Goal: Task Accomplishment & Management: Complete application form

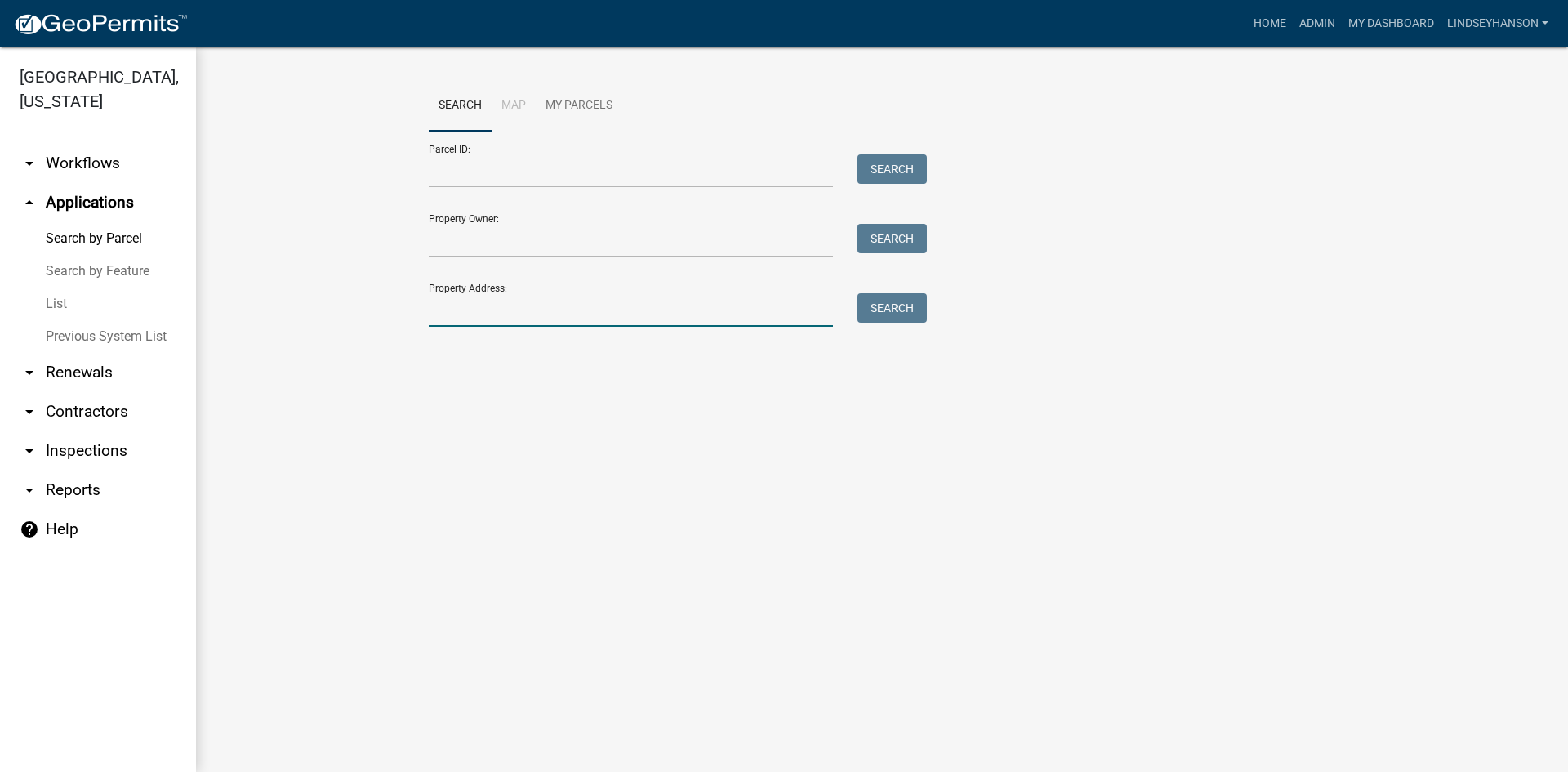
click at [484, 316] on input "Property Address:" at bounding box center [630, 309] width 404 height 34
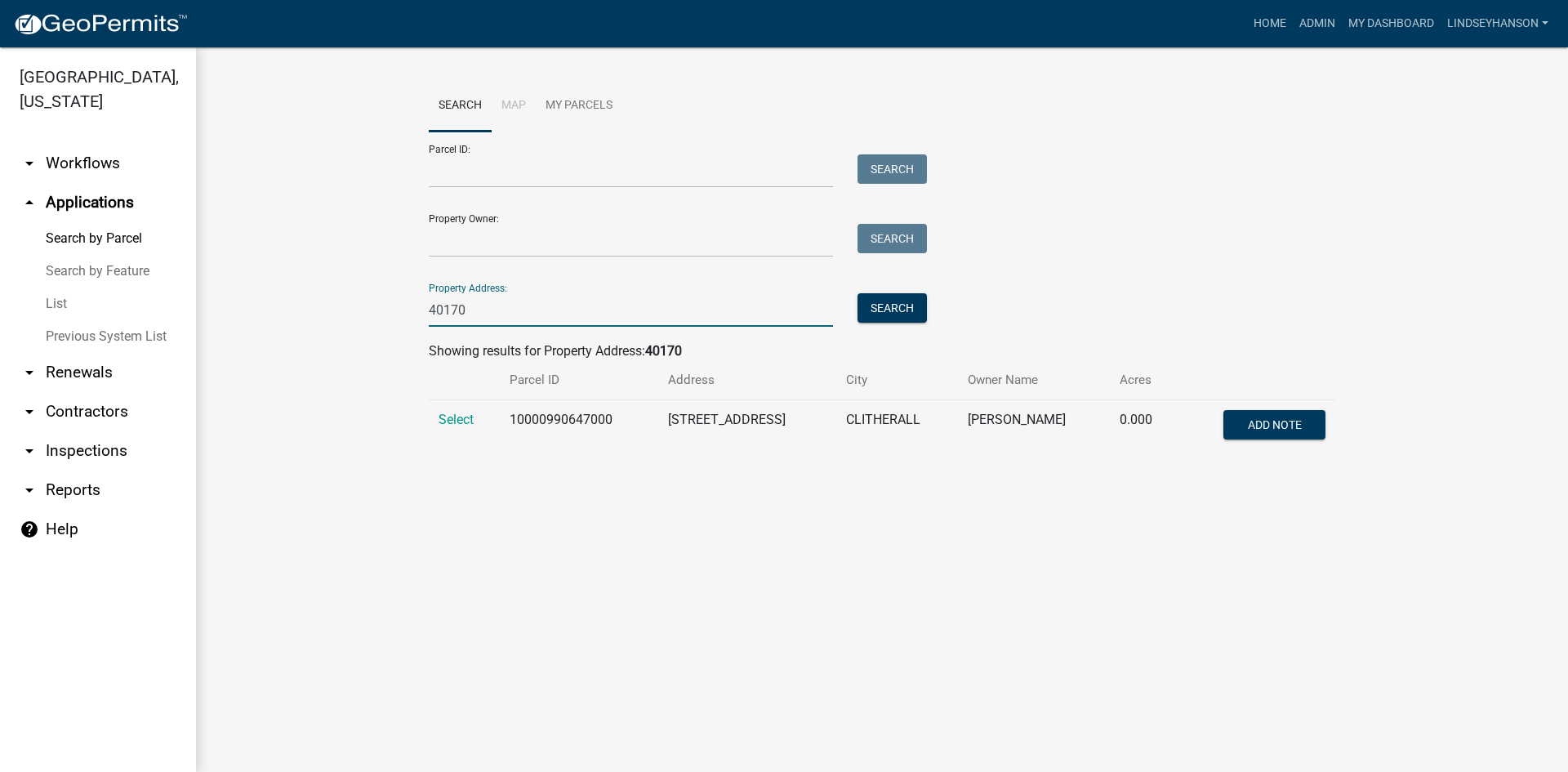
type input "40170"
click at [451, 412] on span "Select" at bounding box center [456, 419] width 35 height 16
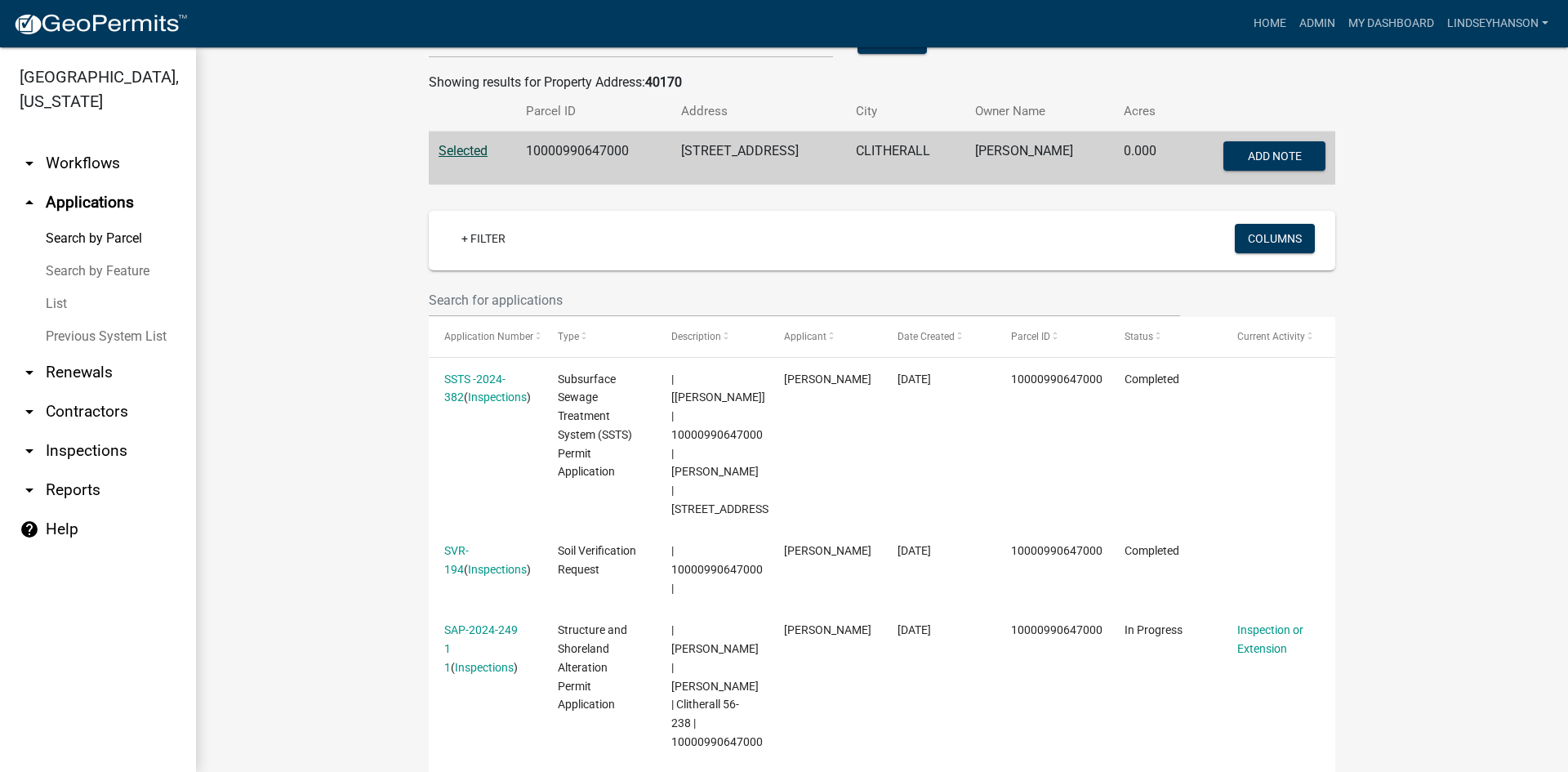
scroll to position [514, 0]
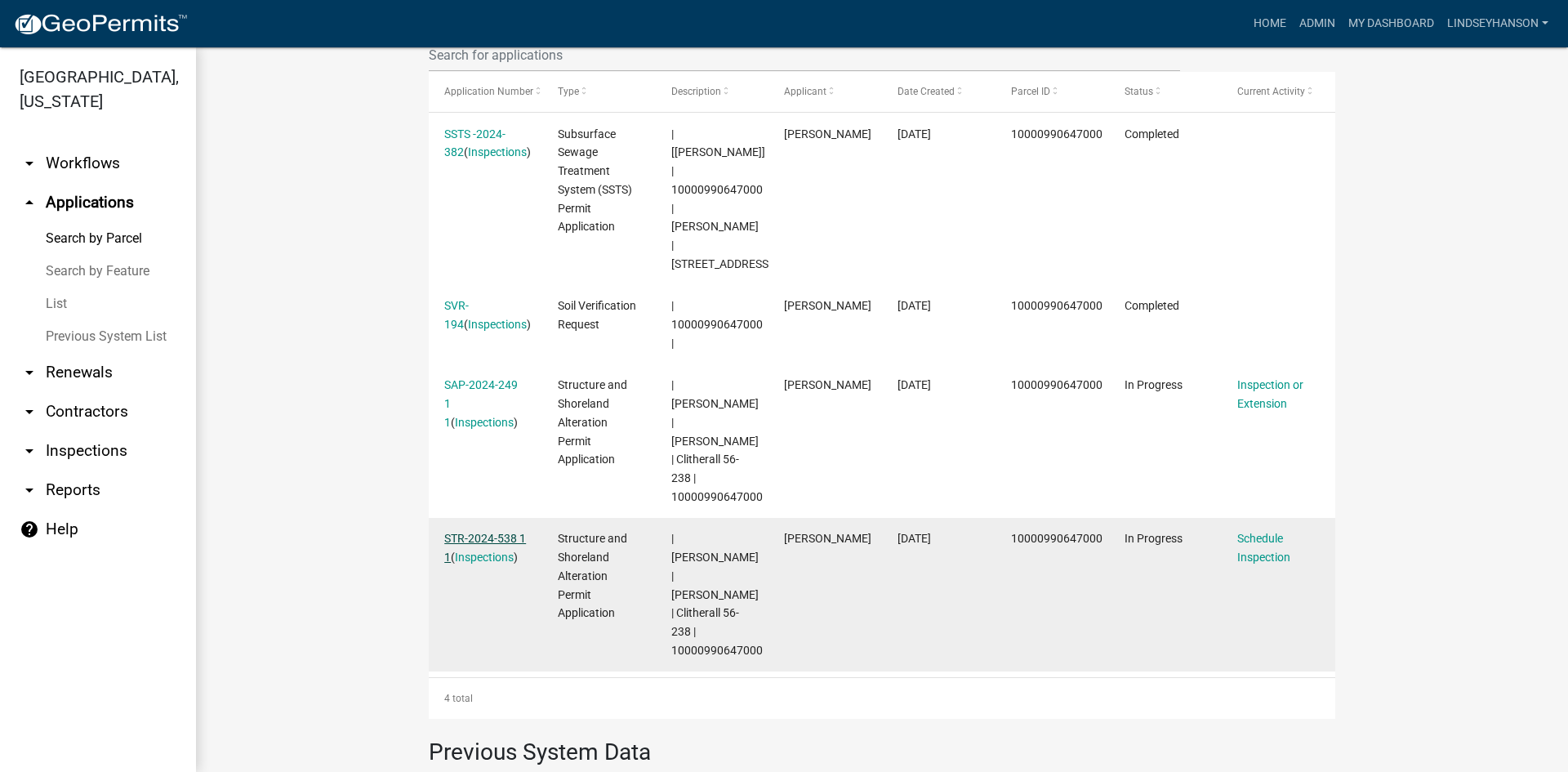
click at [460, 532] on link "STR-2024-538 1 1" at bounding box center [485, 548] width 82 height 32
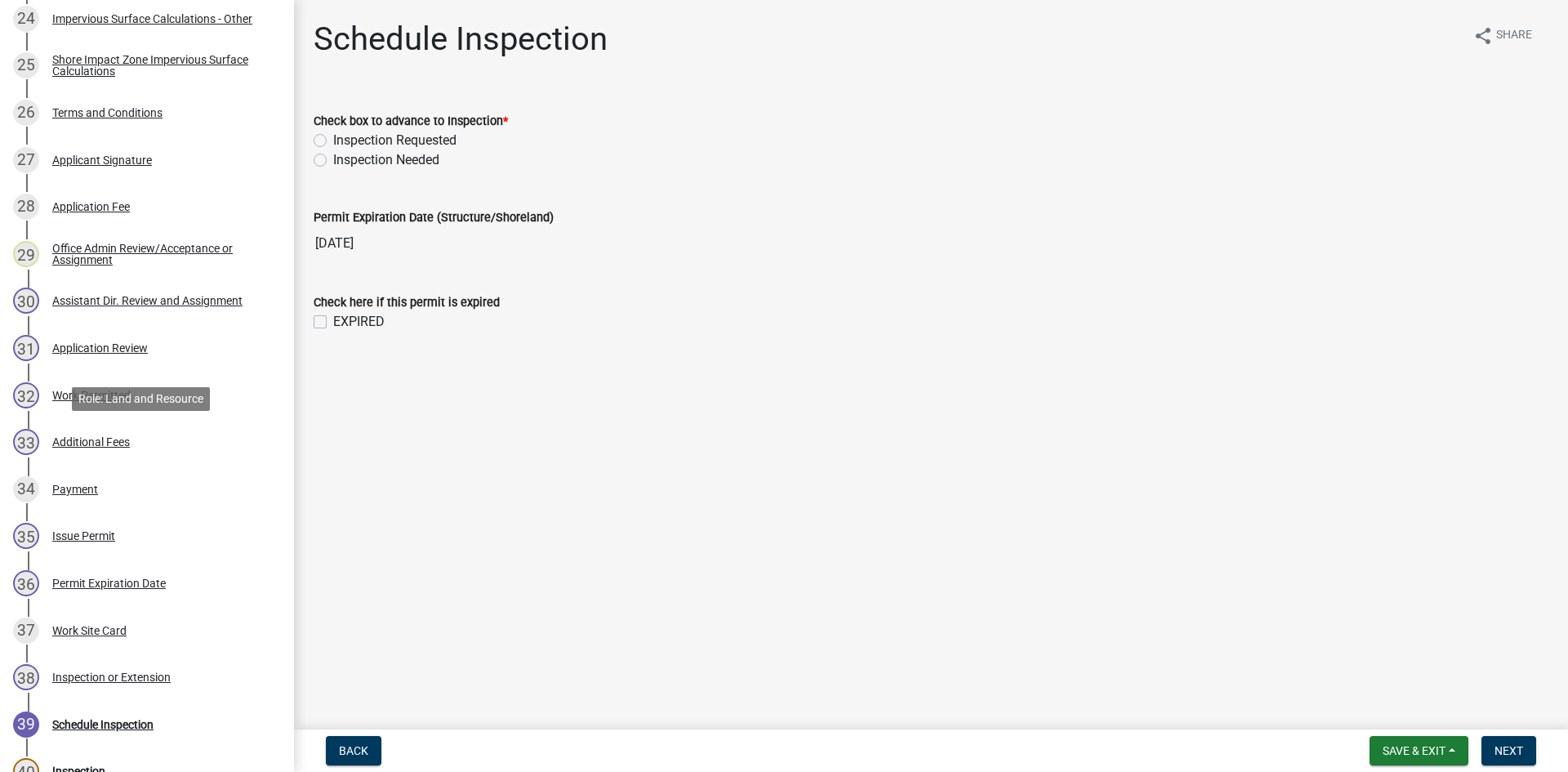
scroll to position [1470, 0]
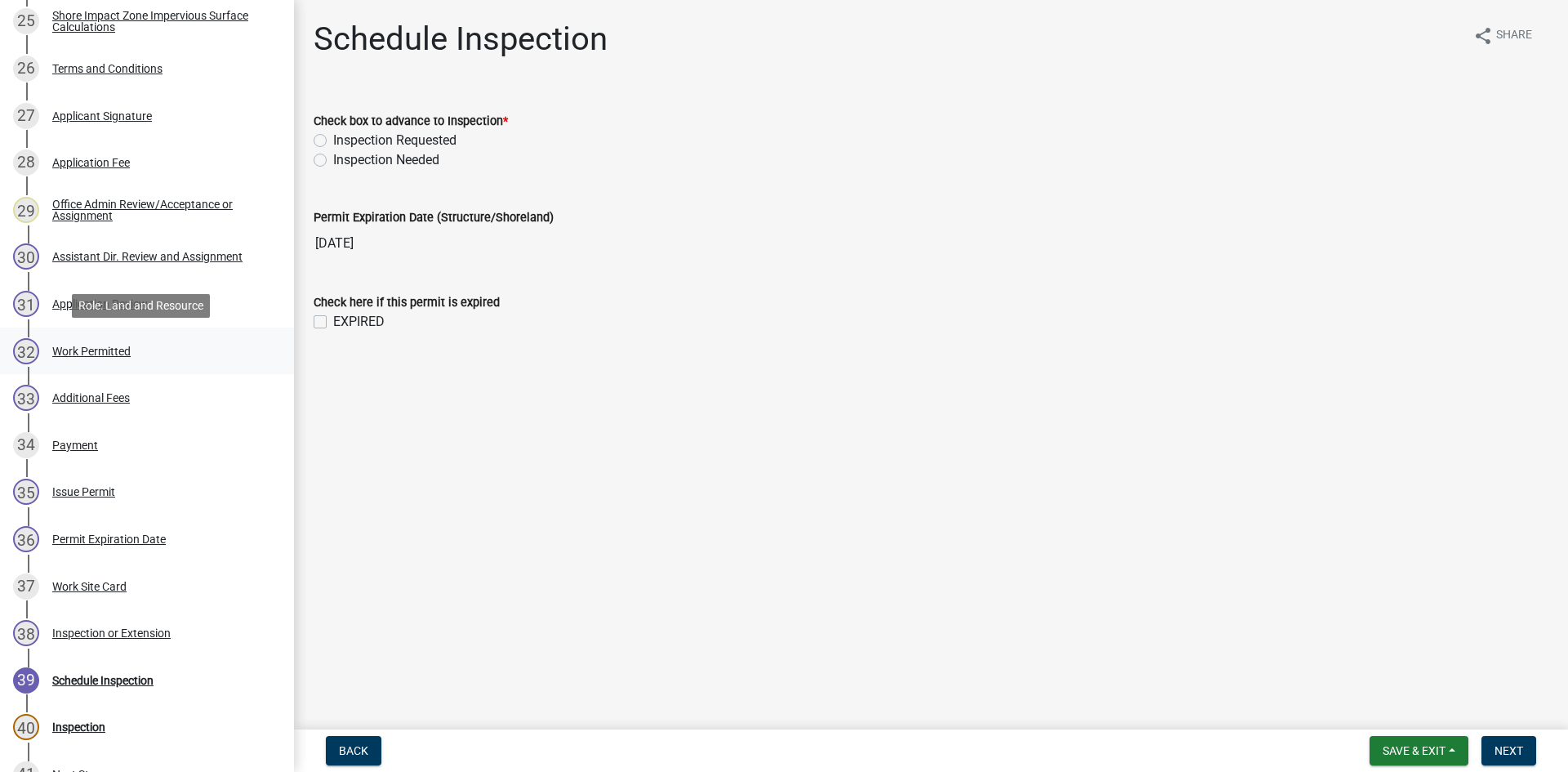
click at [119, 359] on div "32 Work Permitted" at bounding box center [140, 351] width 255 height 26
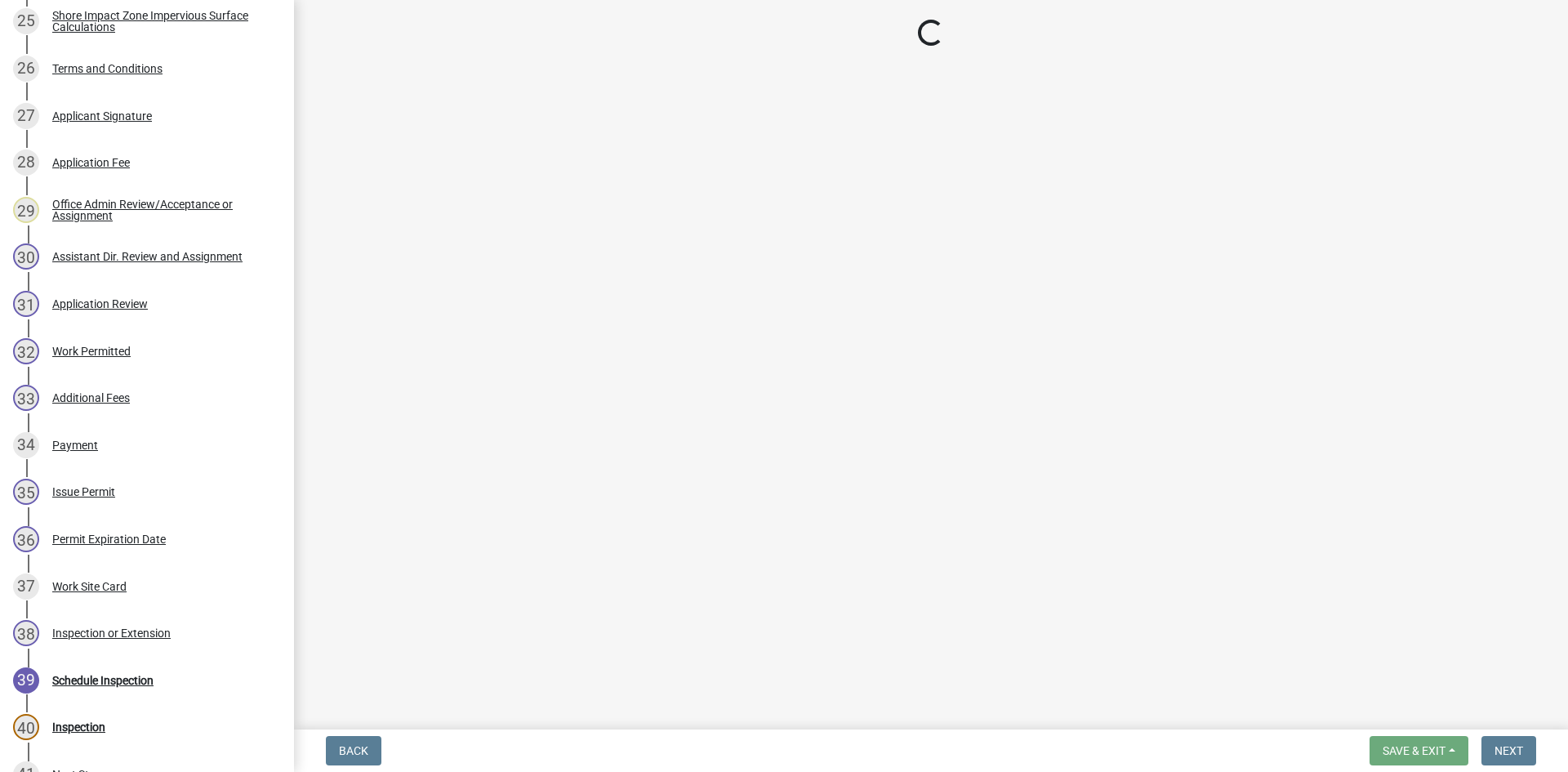
select select "67745ee8-7159-4960-80f9-a638286b467c"
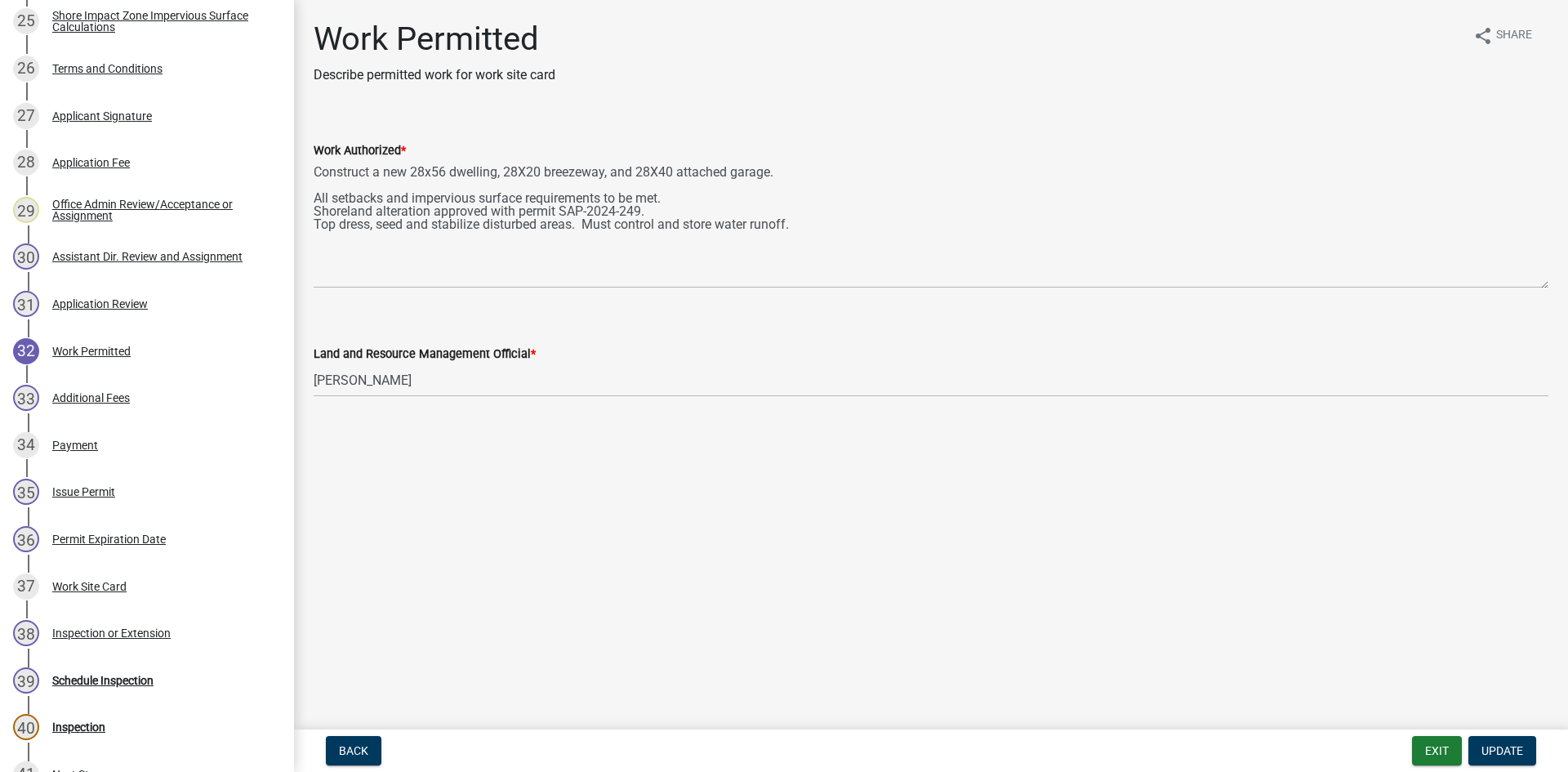
drag, startPoint x: 1541, startPoint y: 235, endPoint x: 1552, endPoint y: 286, distance: 52.2
click at [1552, 286] on div "Work Authorized * Construct a new 28x56 dwelling, 28X20 breezeway, and 28X40 at…" at bounding box center [931, 203] width 1259 height 170
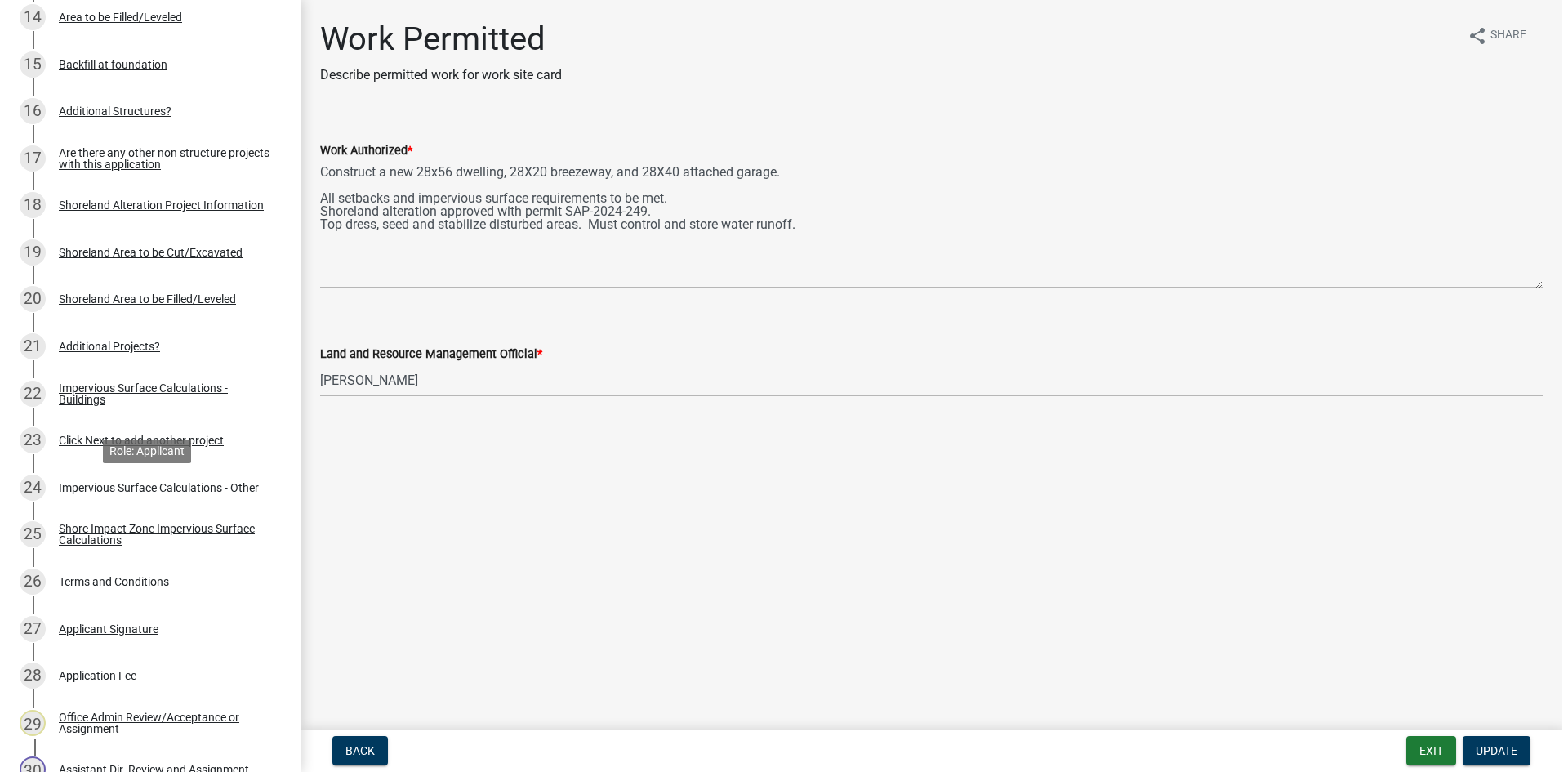
scroll to position [898, 0]
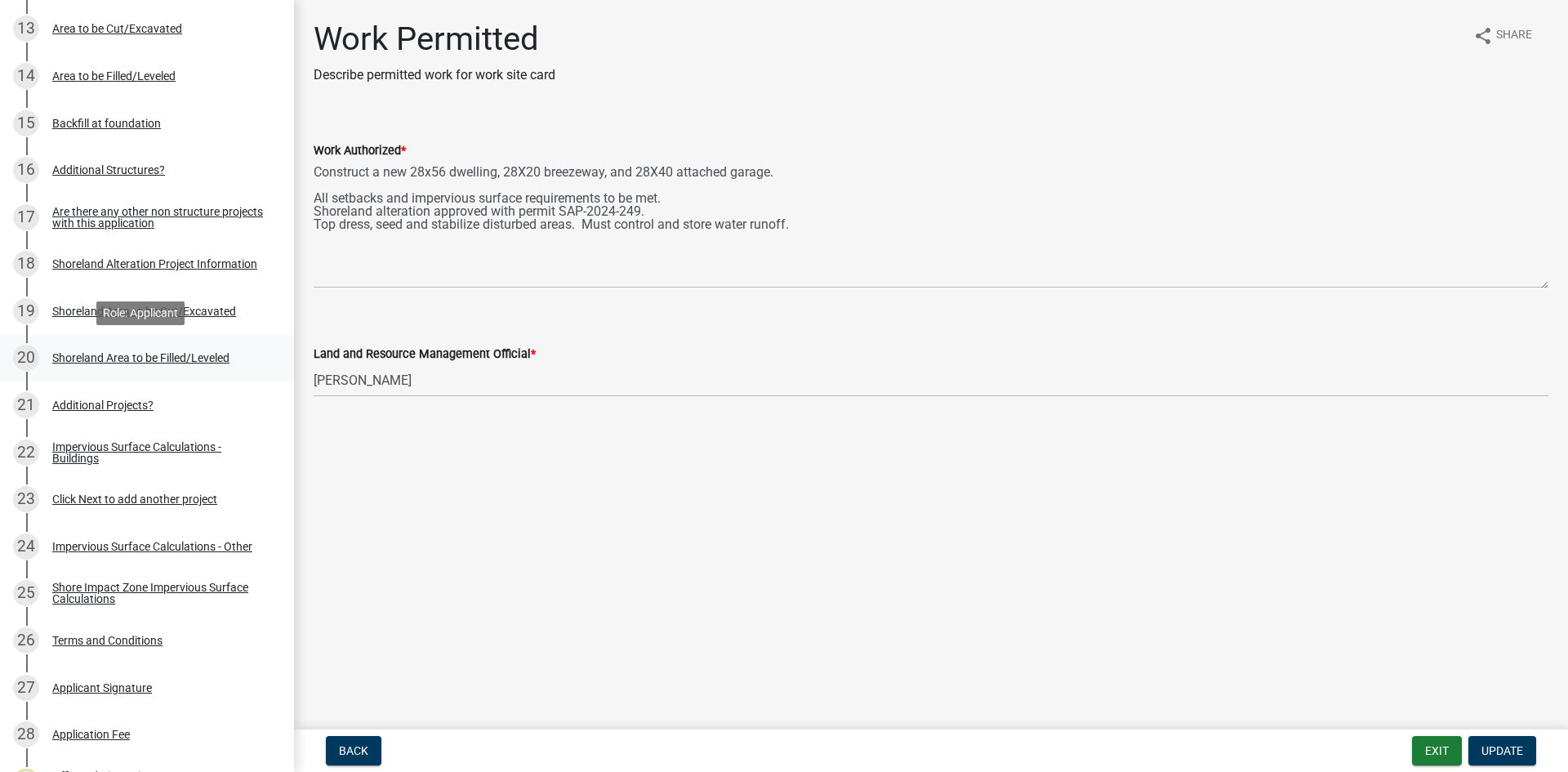
click at [159, 352] on div "Shoreland Area to be Filled/Leveled" at bounding box center [141, 357] width 177 height 11
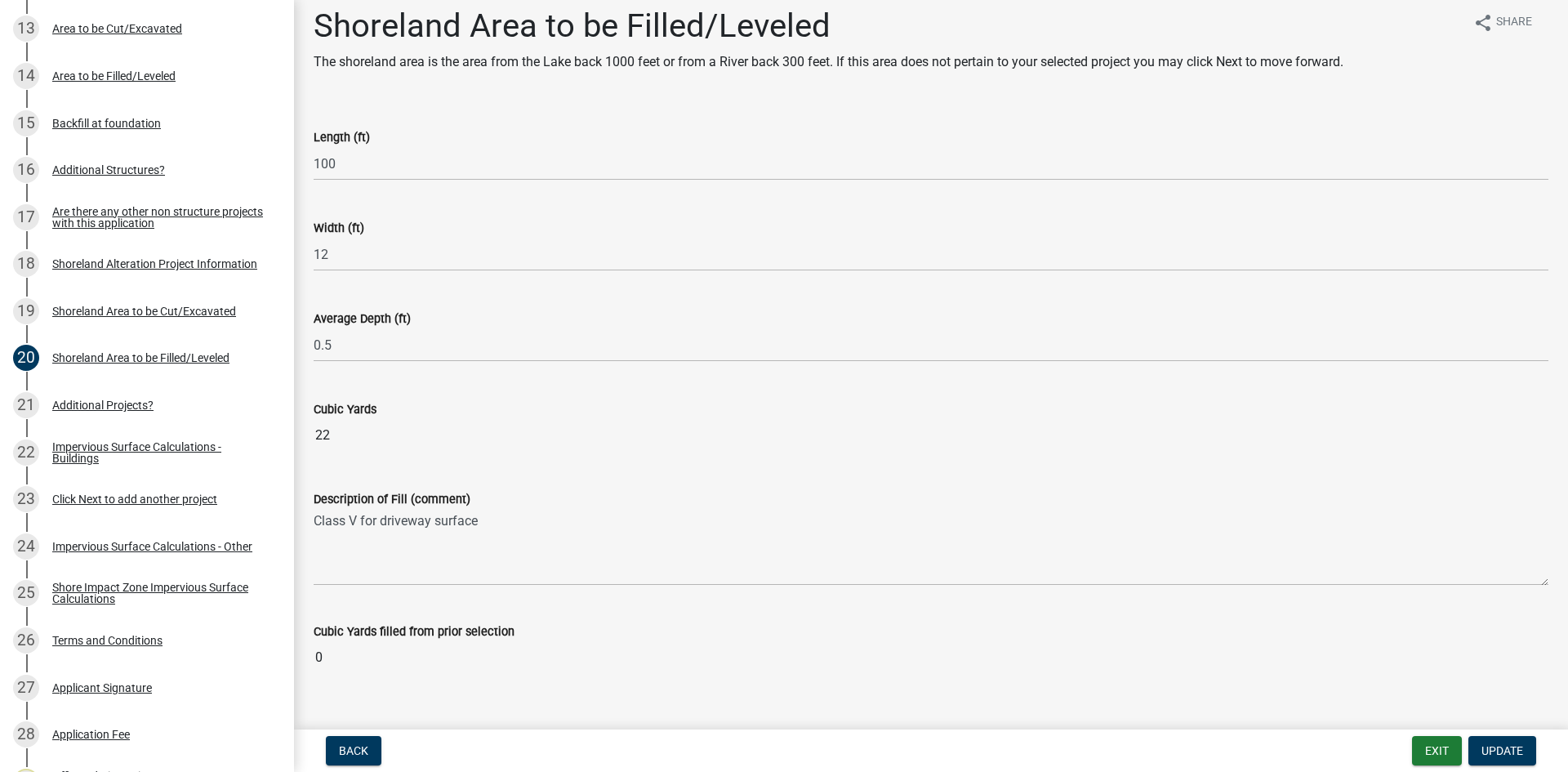
scroll to position [0, 0]
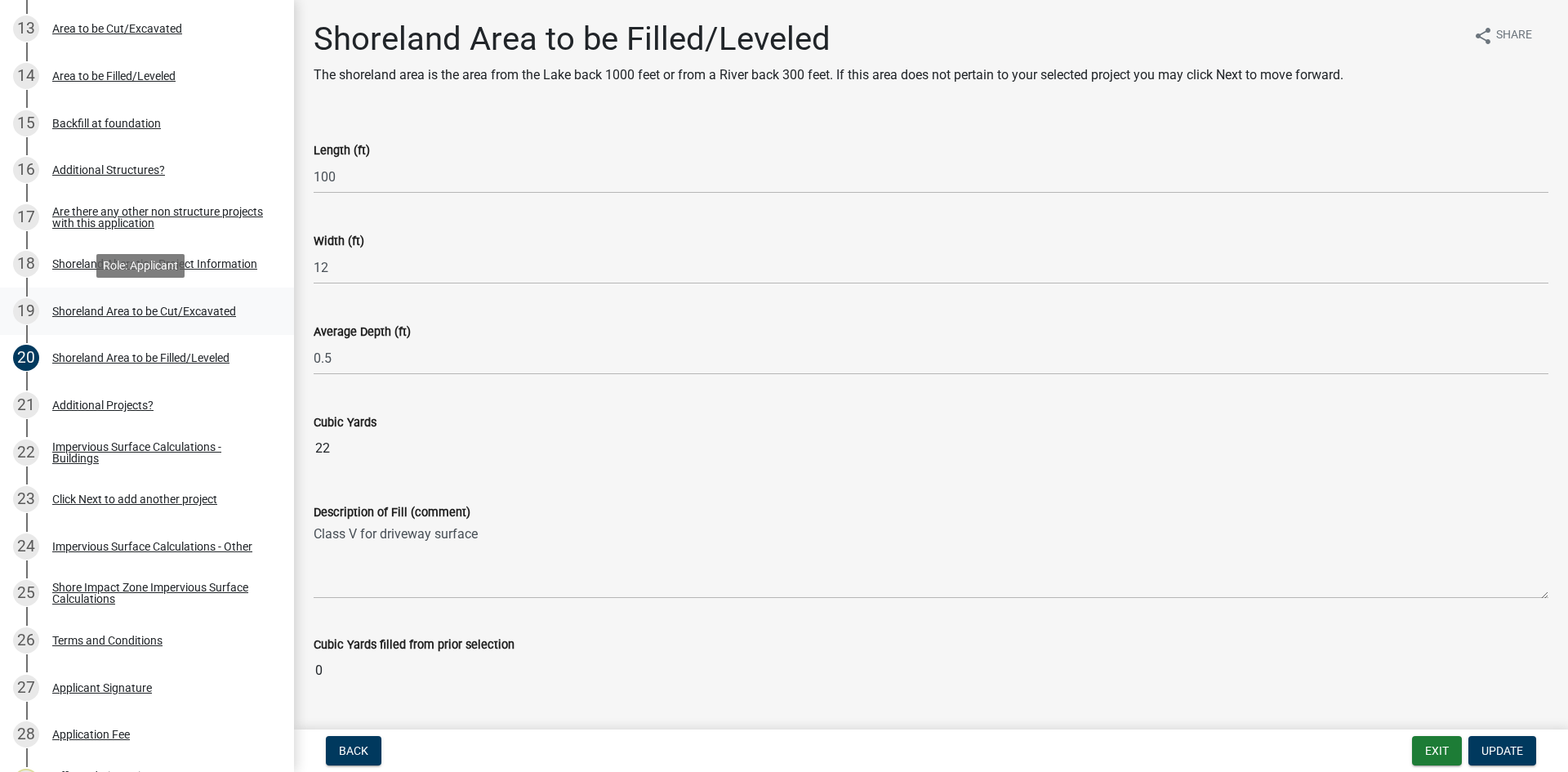
click at [164, 312] on div "Shoreland Area to be Cut/Excavated" at bounding box center [143, 310] width 183 height 11
click at [147, 258] on div "Shoreland Alteration Project Information" at bounding box center [155, 263] width 205 height 11
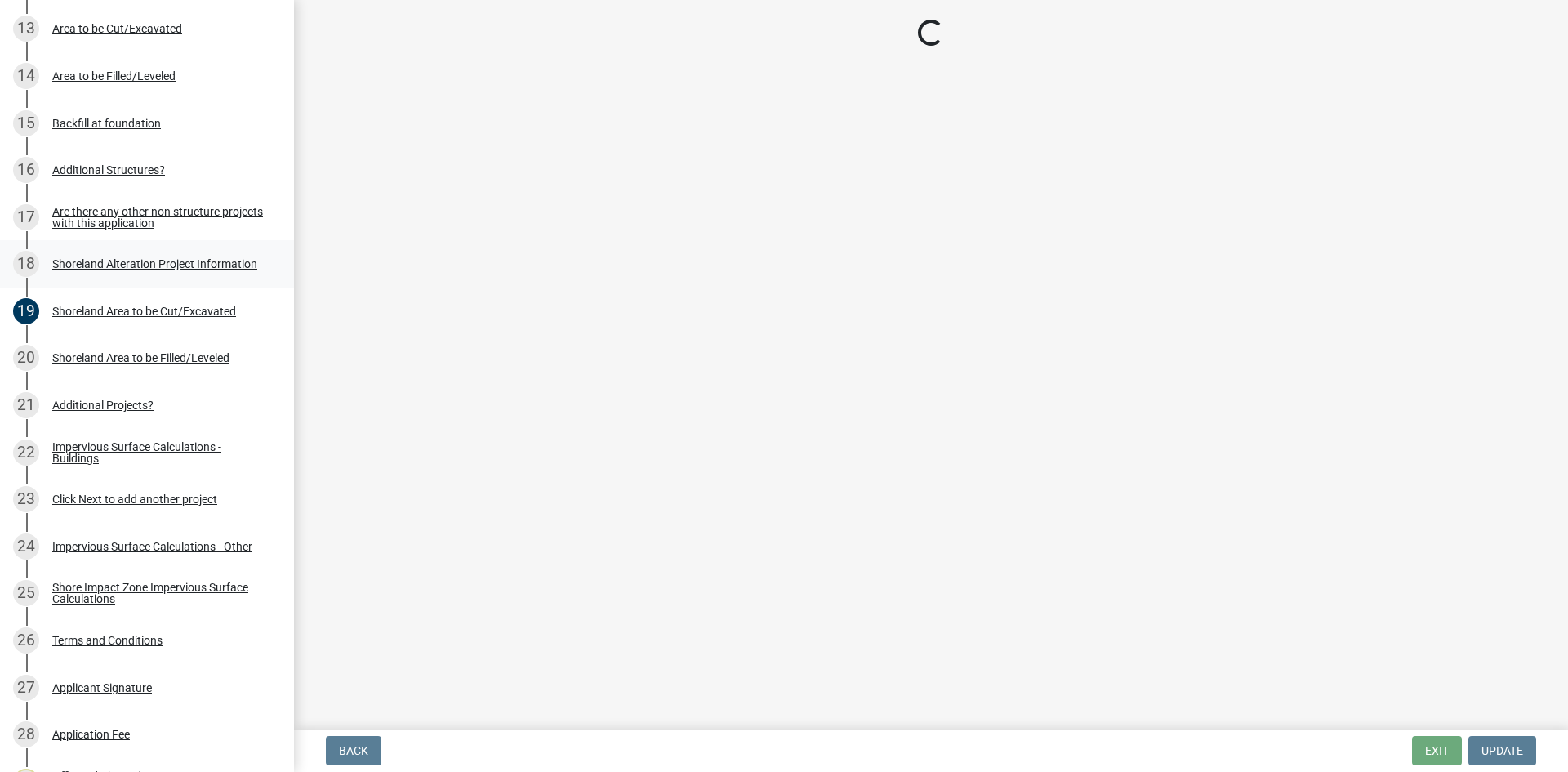
select select "76db9da3-e291-42ff-adbd-56cf719d5b77"
select select "f380da0a-720a-4172-b13e-c667a95fc9e0"
select select "461f6df6-7dda-4716-a0c8-33b8b8f090ec"
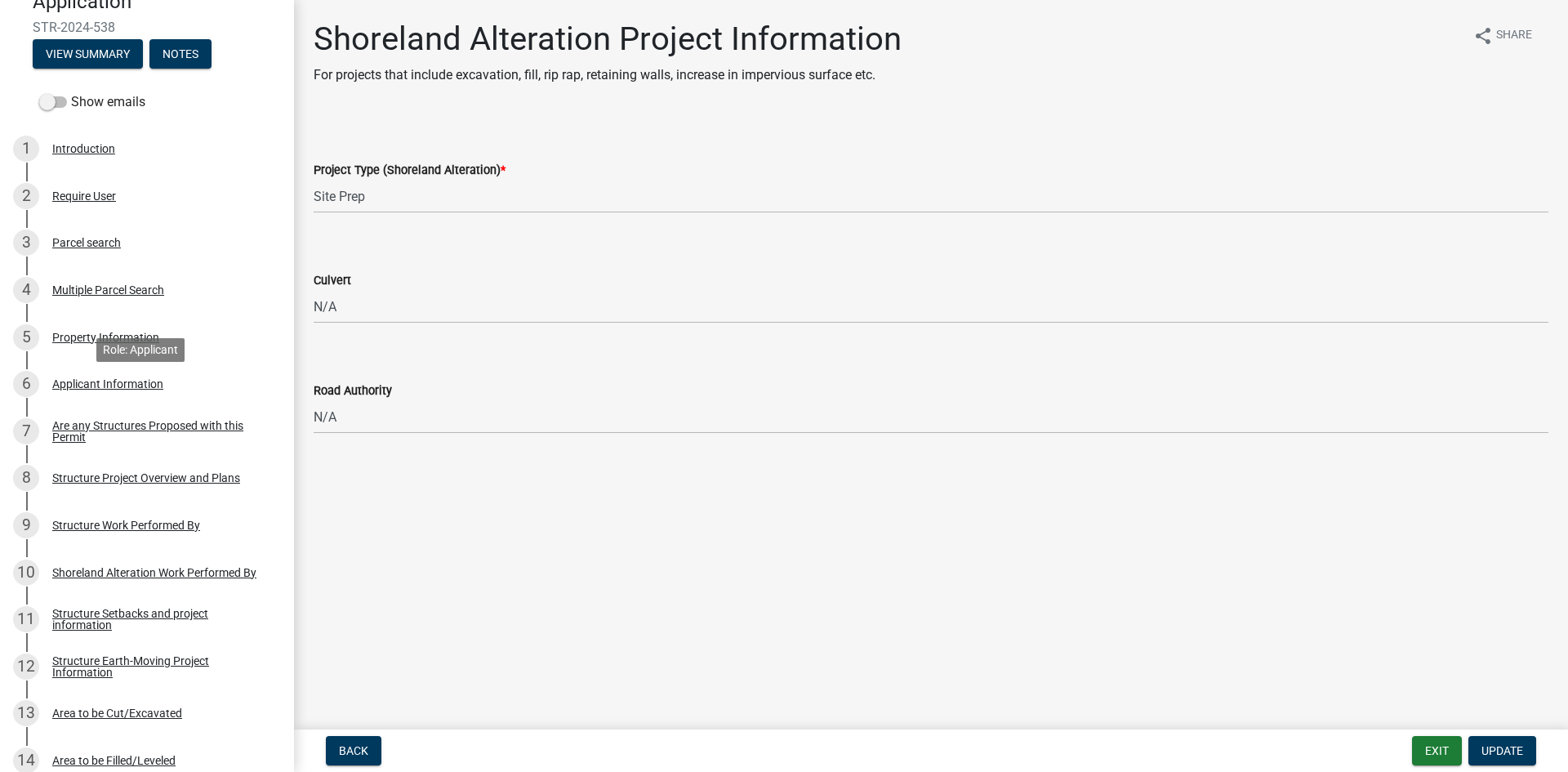
scroll to position [163, 0]
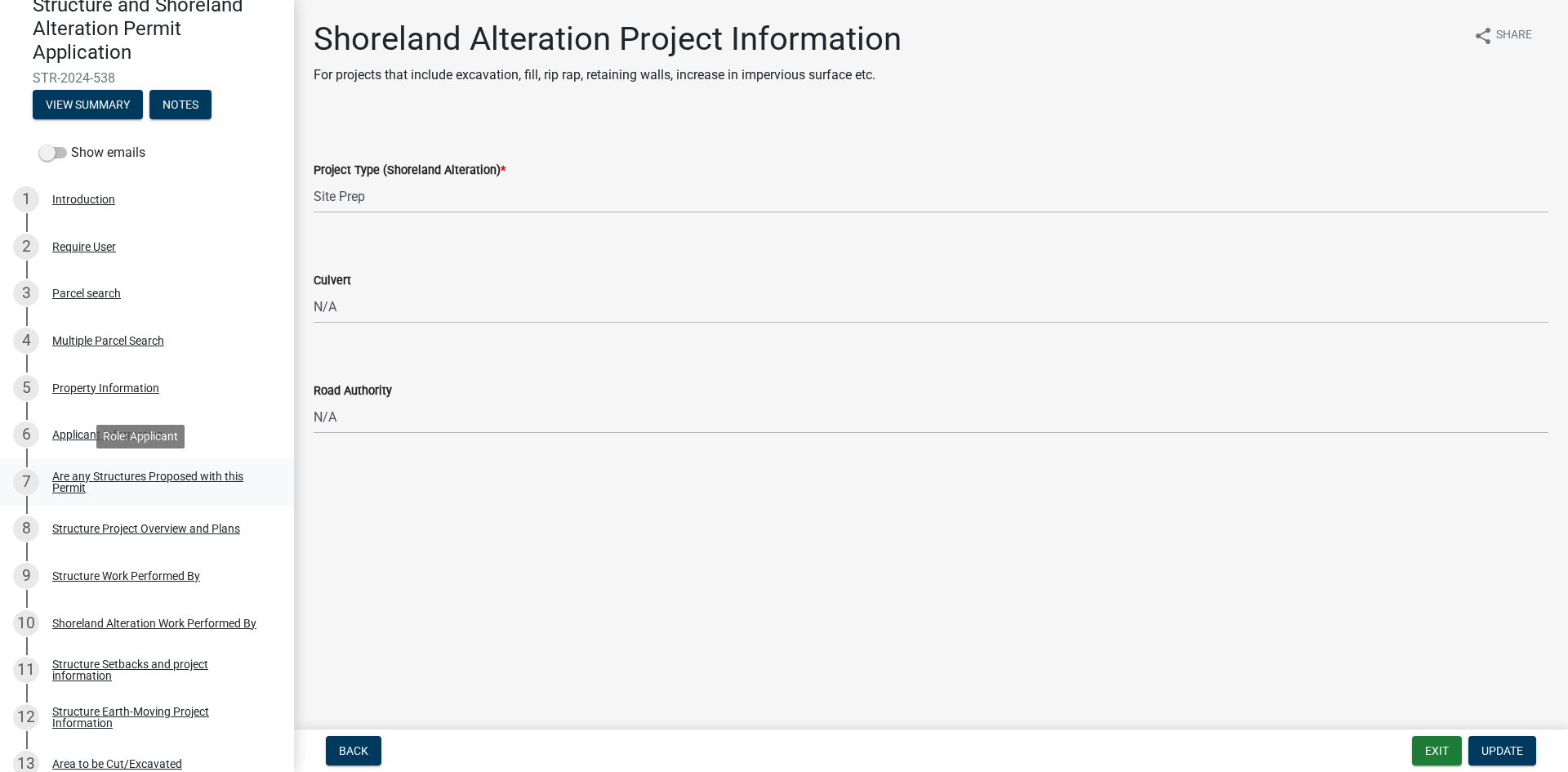
click at [176, 472] on div "Are any Structures Proposed with this Permit" at bounding box center [160, 482] width 216 height 23
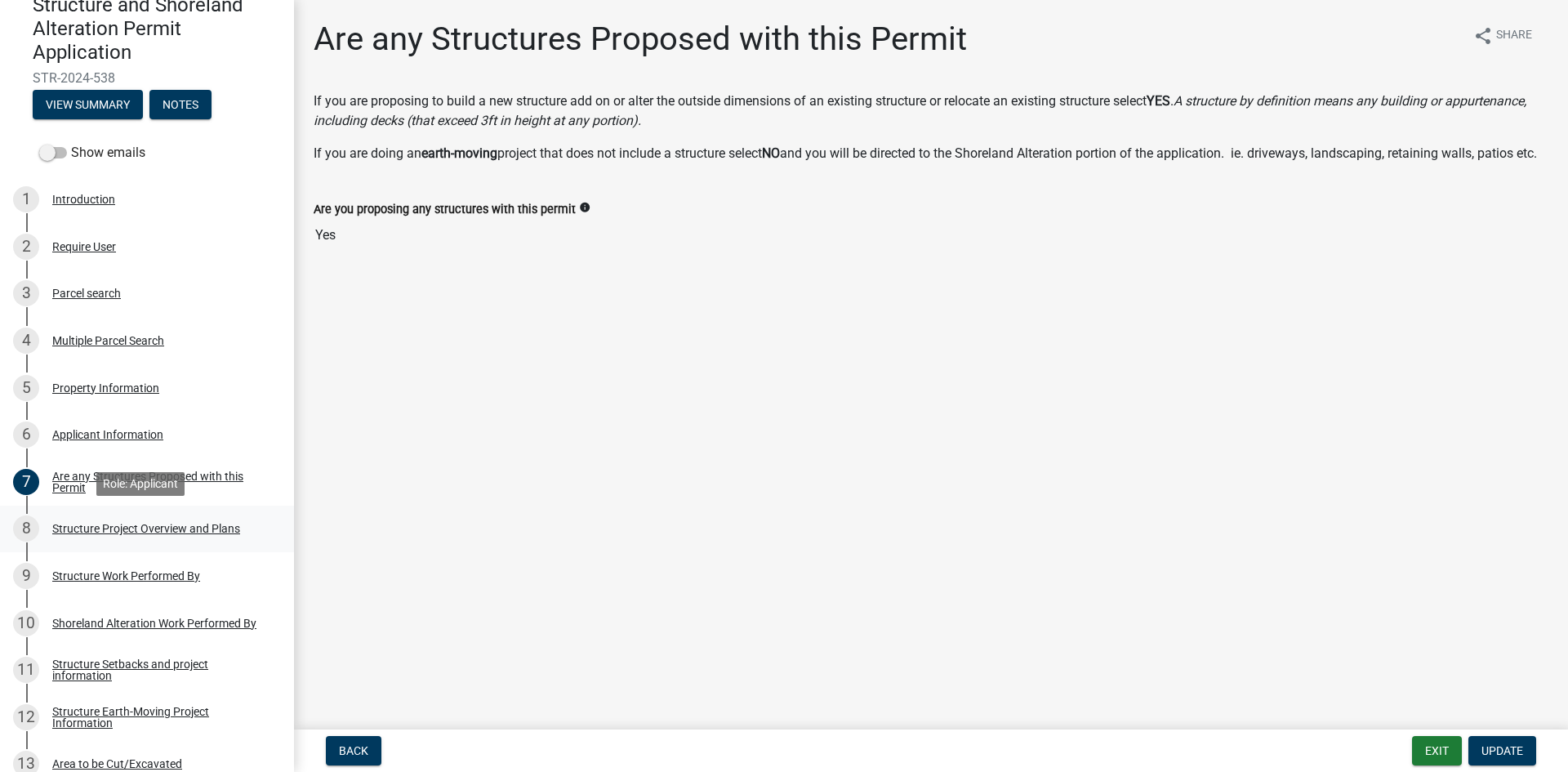
click at [178, 528] on div "Structure Project Overview and Plans" at bounding box center [146, 528] width 188 height 11
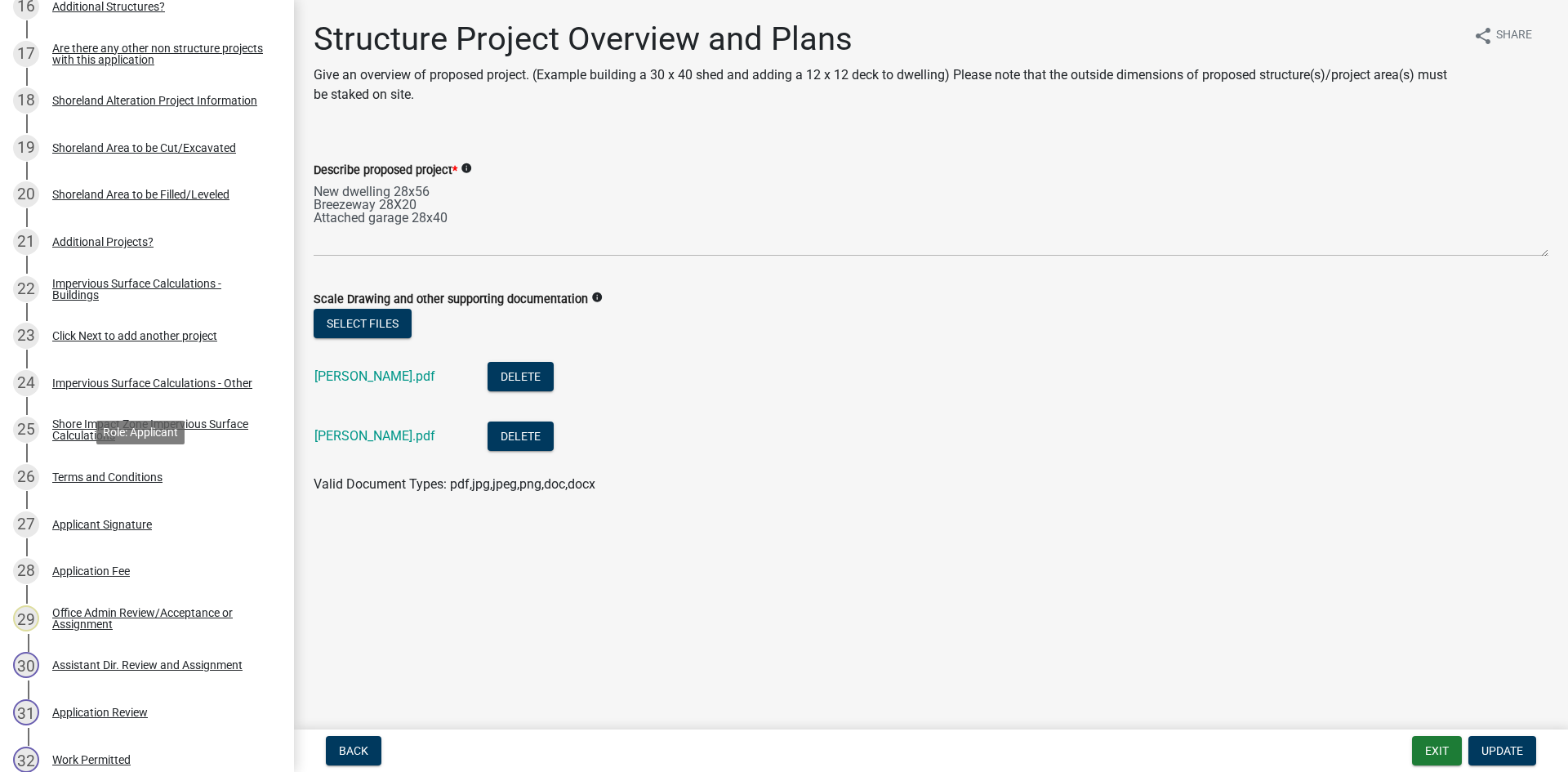
scroll to position [980, 0]
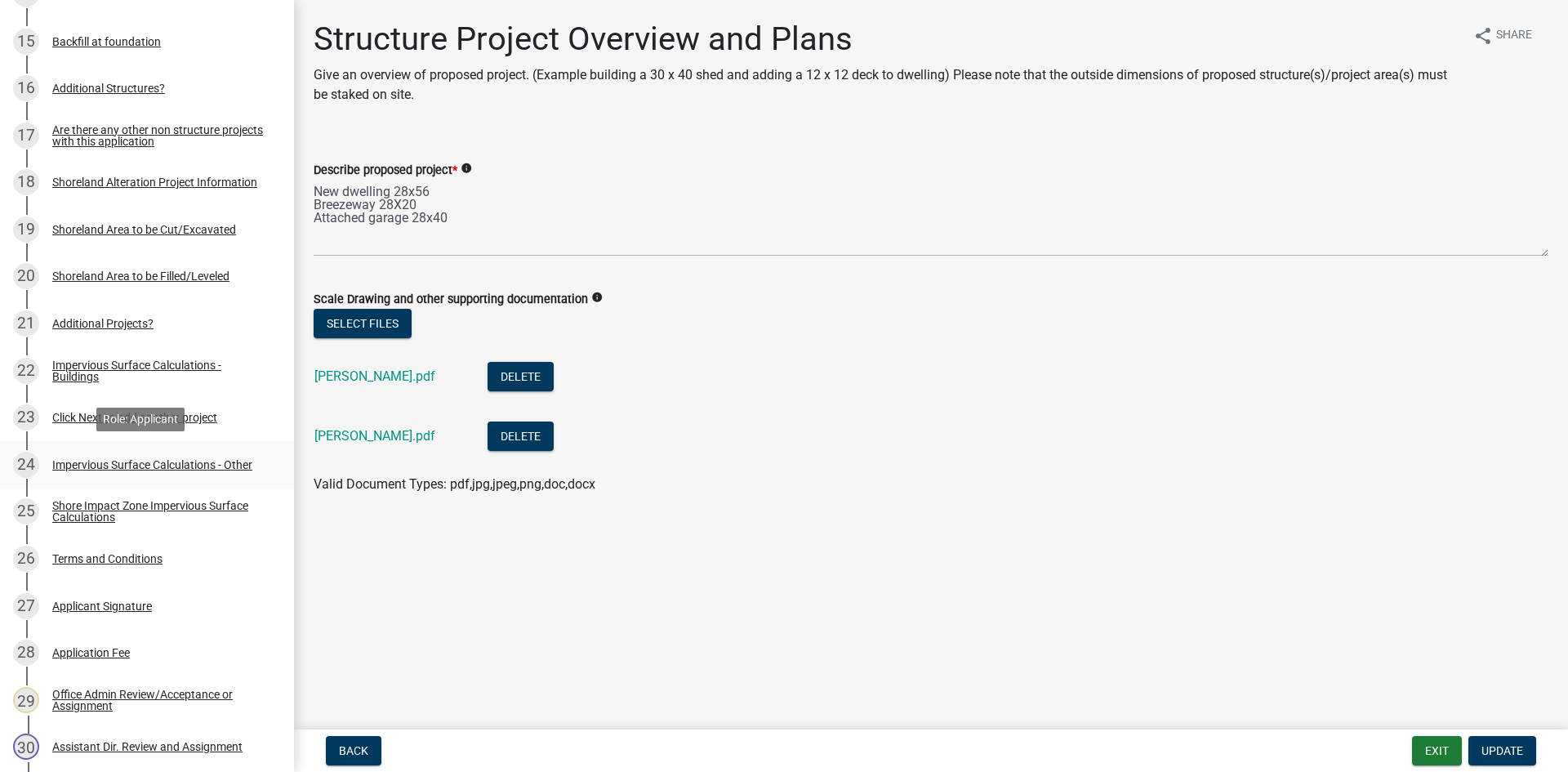
click at [176, 460] on div "Impervious Surface Calculations - Other" at bounding box center [152, 464] width 200 height 11
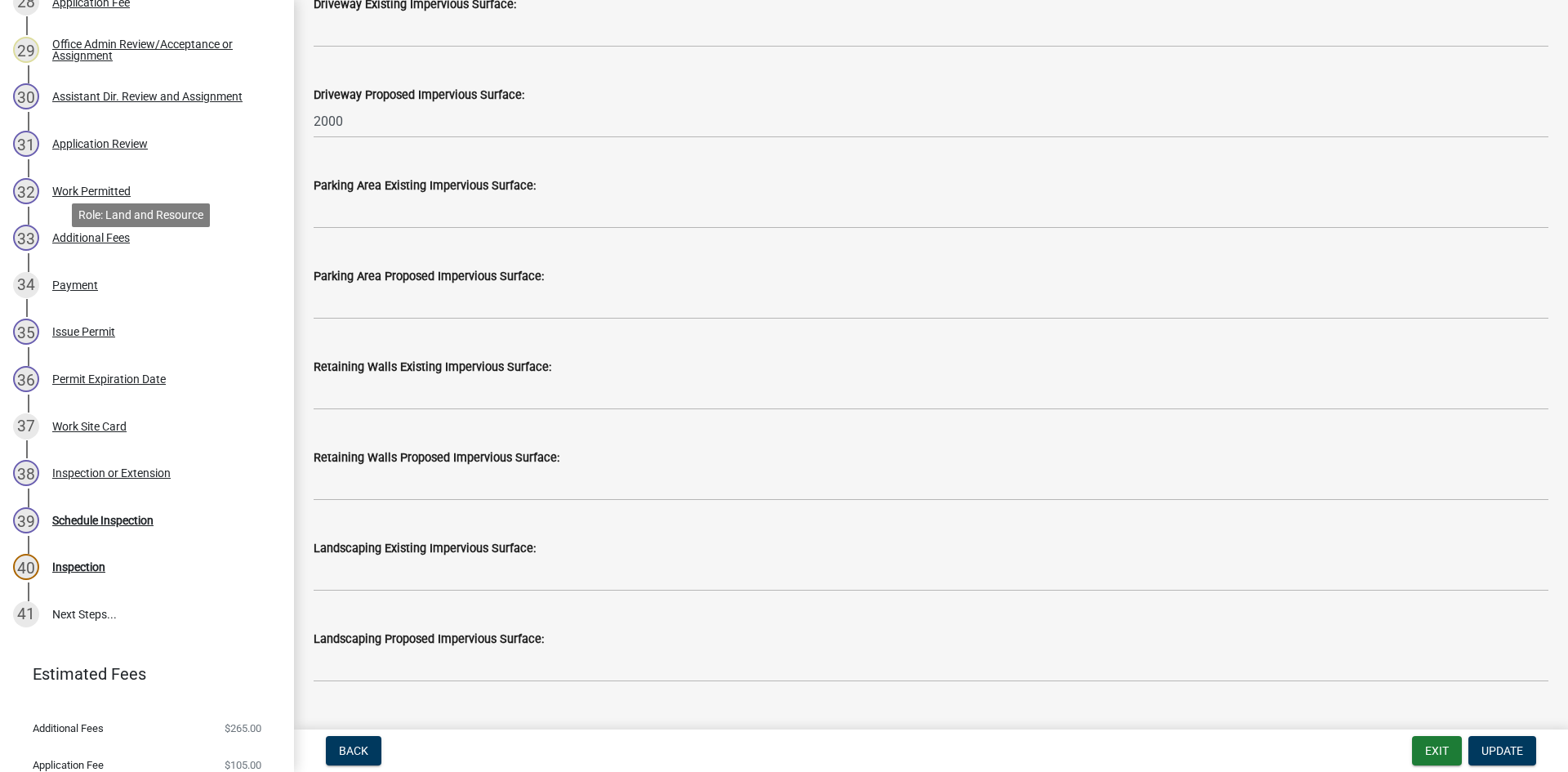
scroll to position [1685, 0]
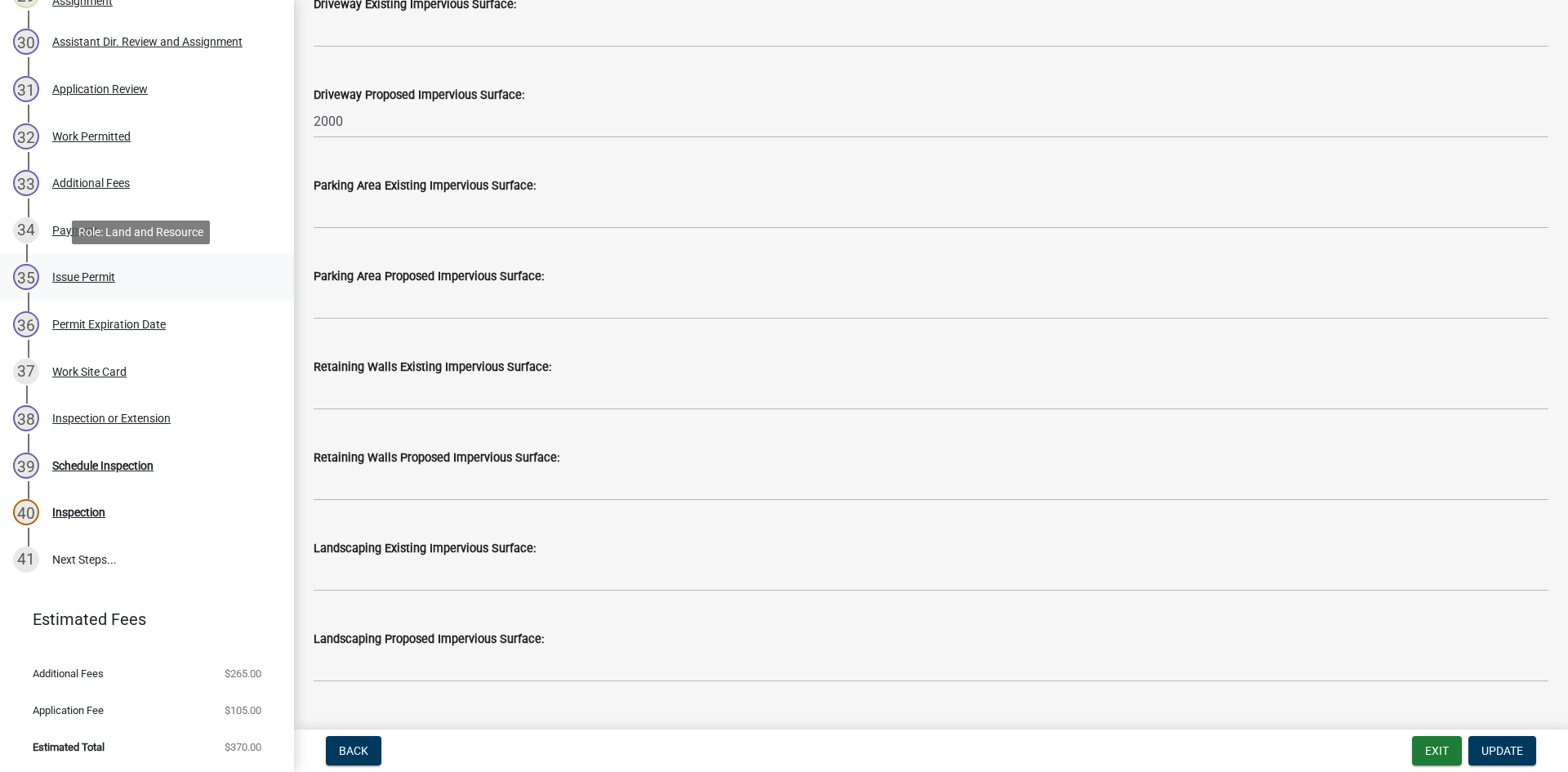
click at [86, 279] on div "Issue Permit" at bounding box center [83, 276] width 63 height 11
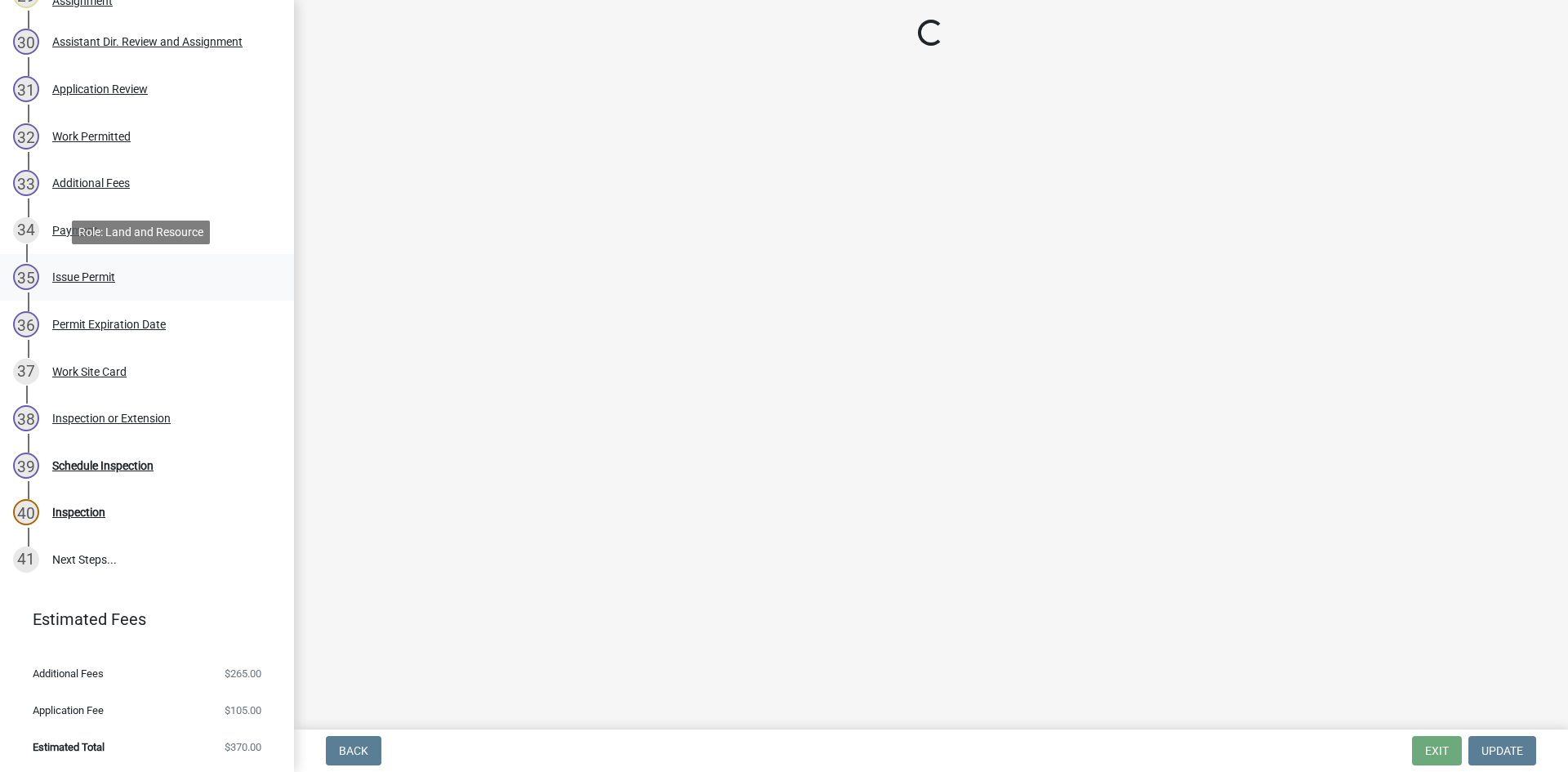
scroll to position [0, 0]
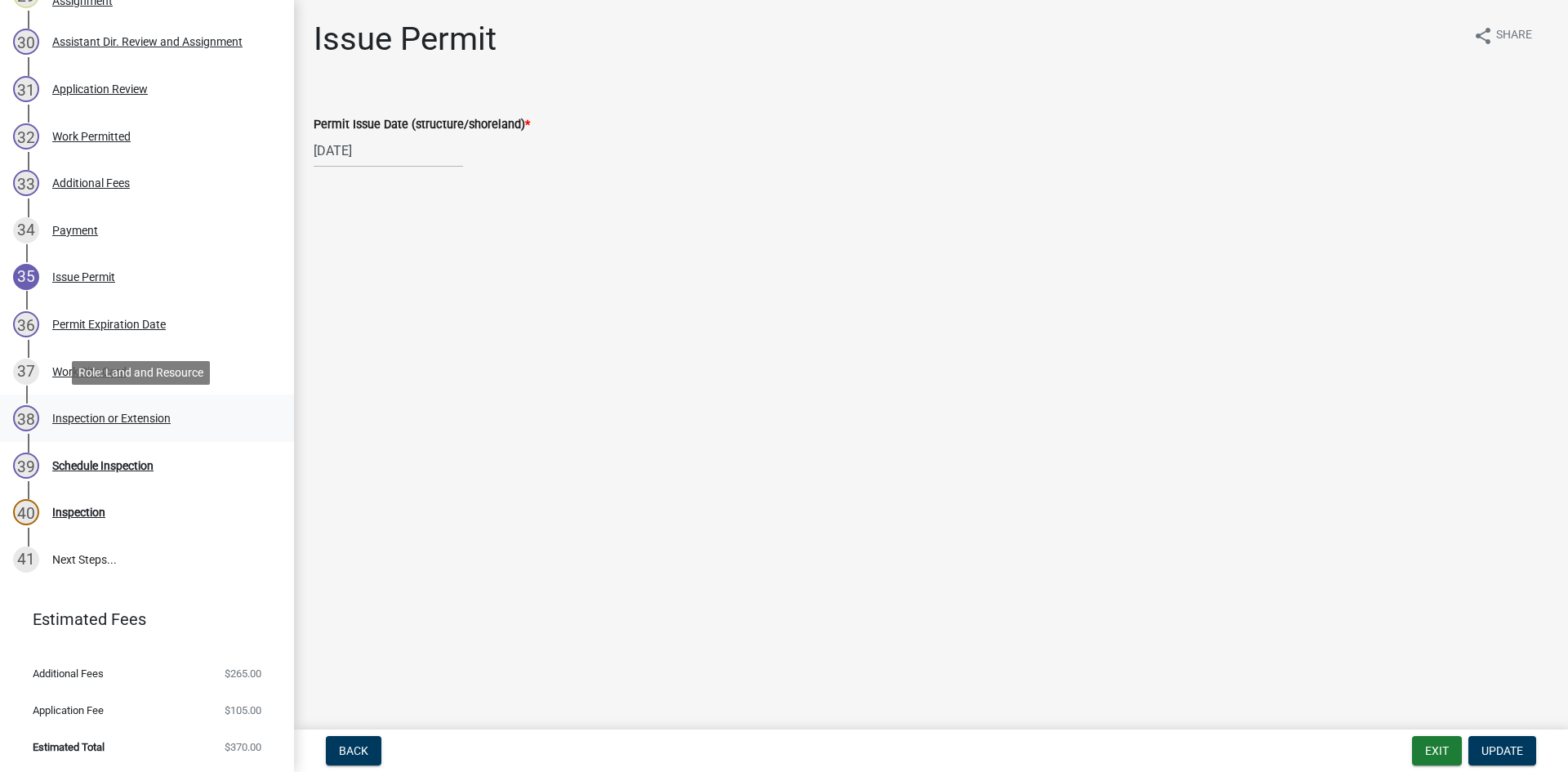
click at [136, 425] on div "38 Inspection or Extension" at bounding box center [140, 418] width 255 height 26
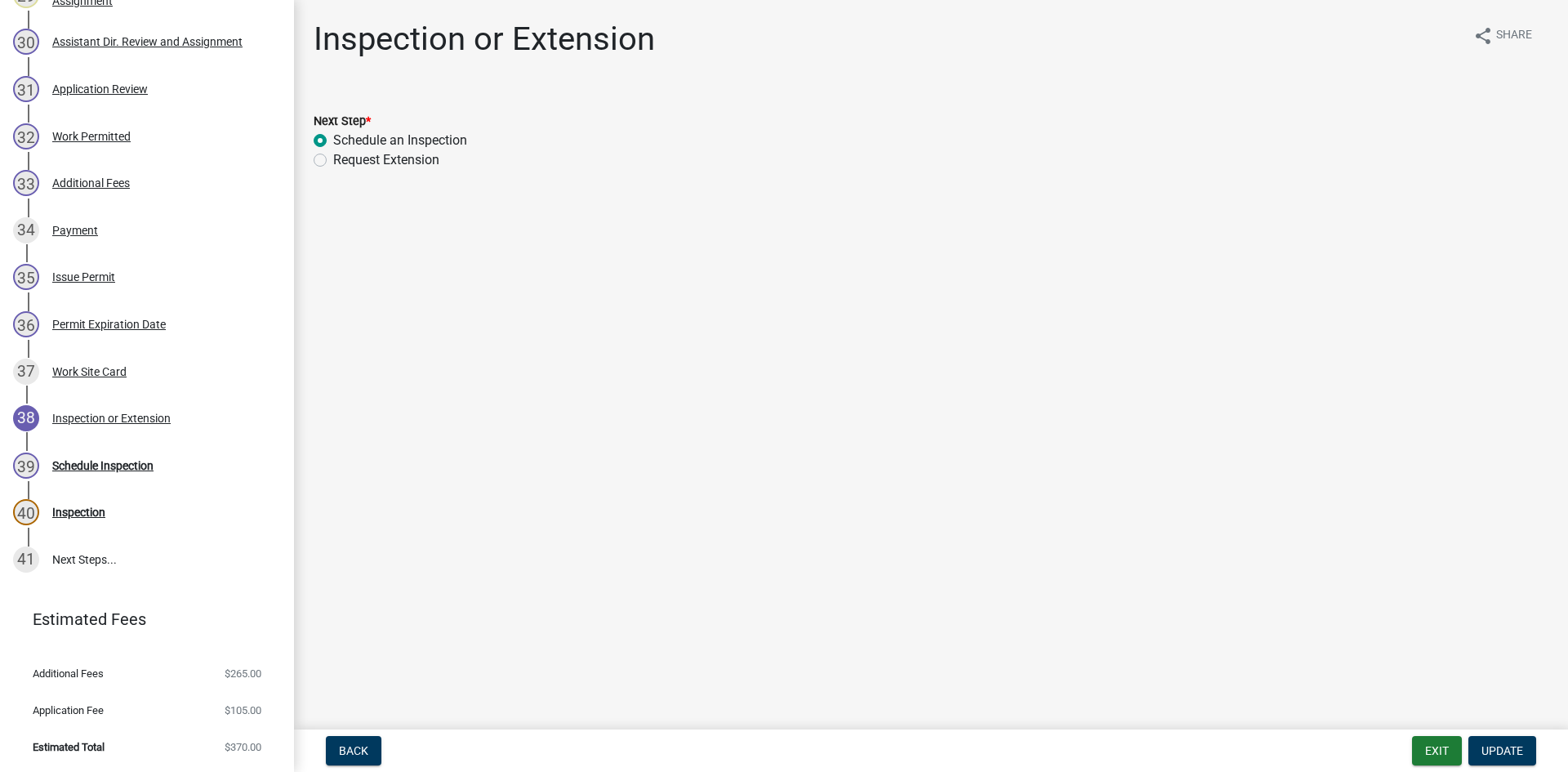
click at [333, 160] on label "Request Extension" at bounding box center [386, 160] width 106 height 20
click at [333, 160] on input "Request Extension" at bounding box center [338, 156] width 10 height 10
radio input "true"
click at [83, 506] on div "Inspection" at bounding box center [78, 511] width 53 height 11
click at [79, 465] on div "Schedule Inspection" at bounding box center [103, 465] width 101 height 11
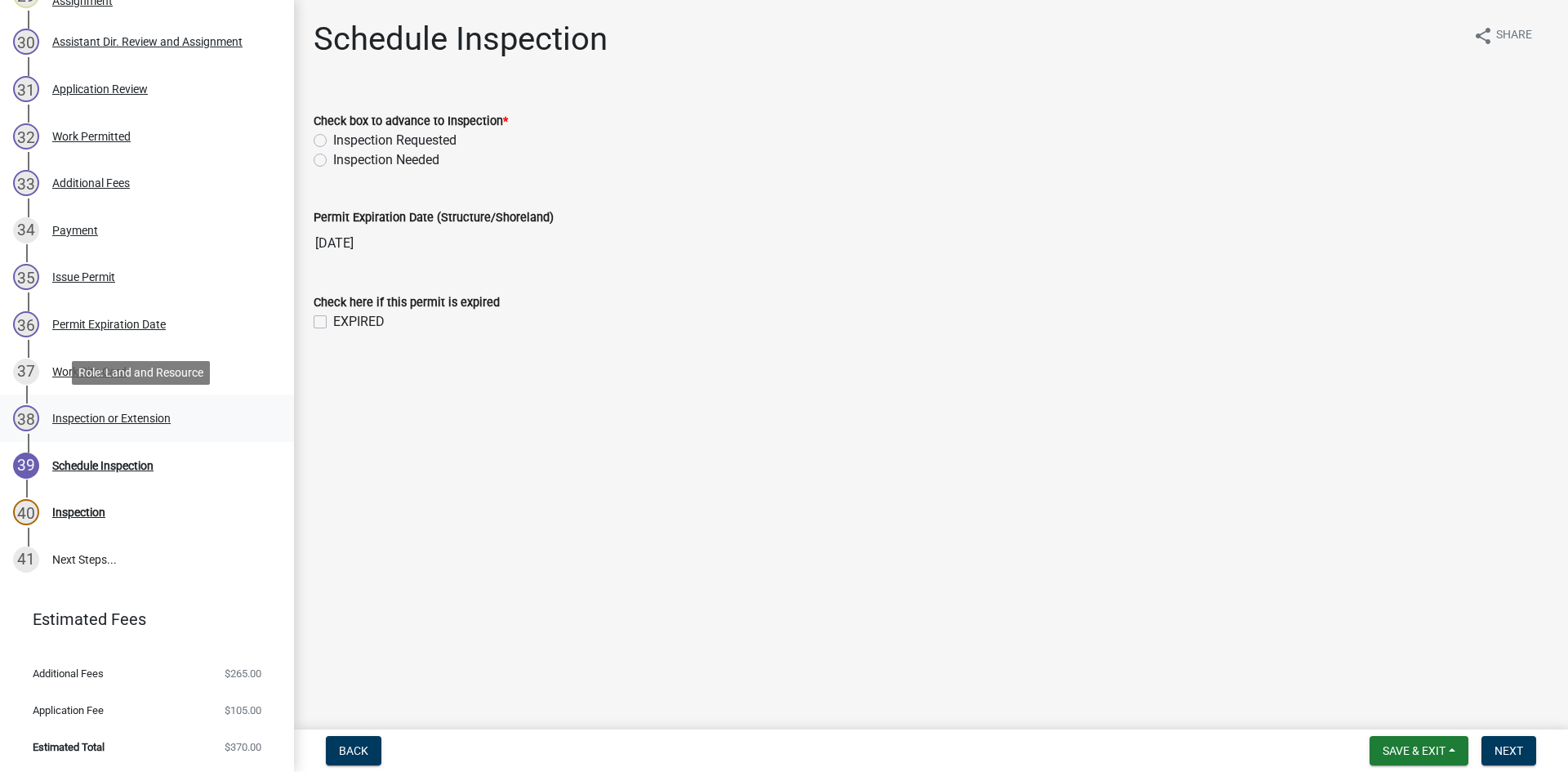
click at [84, 416] on div "Inspection or Extension" at bounding box center [111, 417] width 118 height 11
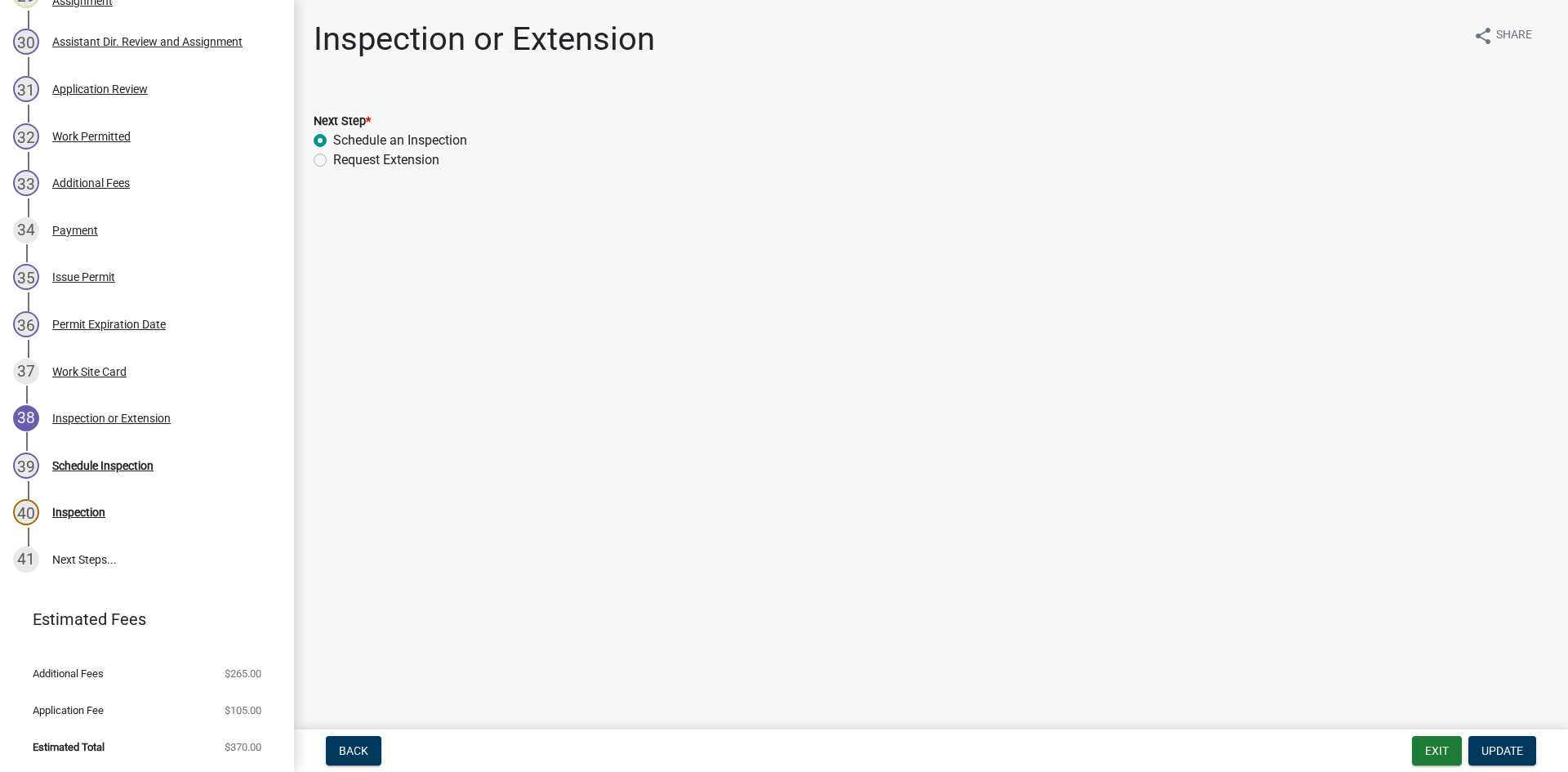
click at [333, 159] on label "Request Extension" at bounding box center [386, 160] width 106 height 20
click at [333, 159] on input "Request Extension" at bounding box center [338, 156] width 10 height 10
radio input "true"
click at [1499, 749] on span "Update" at bounding box center [1502, 750] width 42 height 13
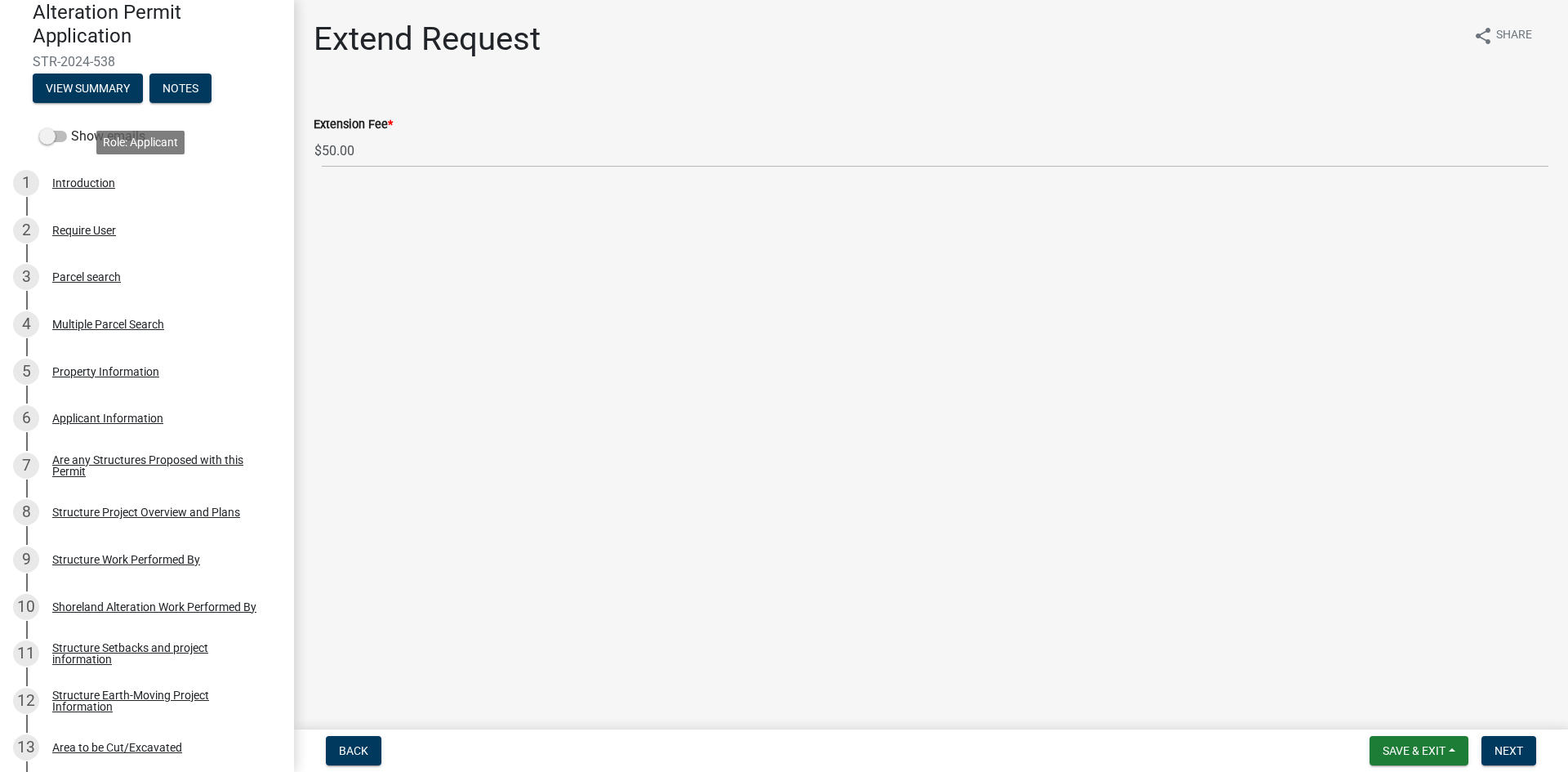
scroll to position [17, 0]
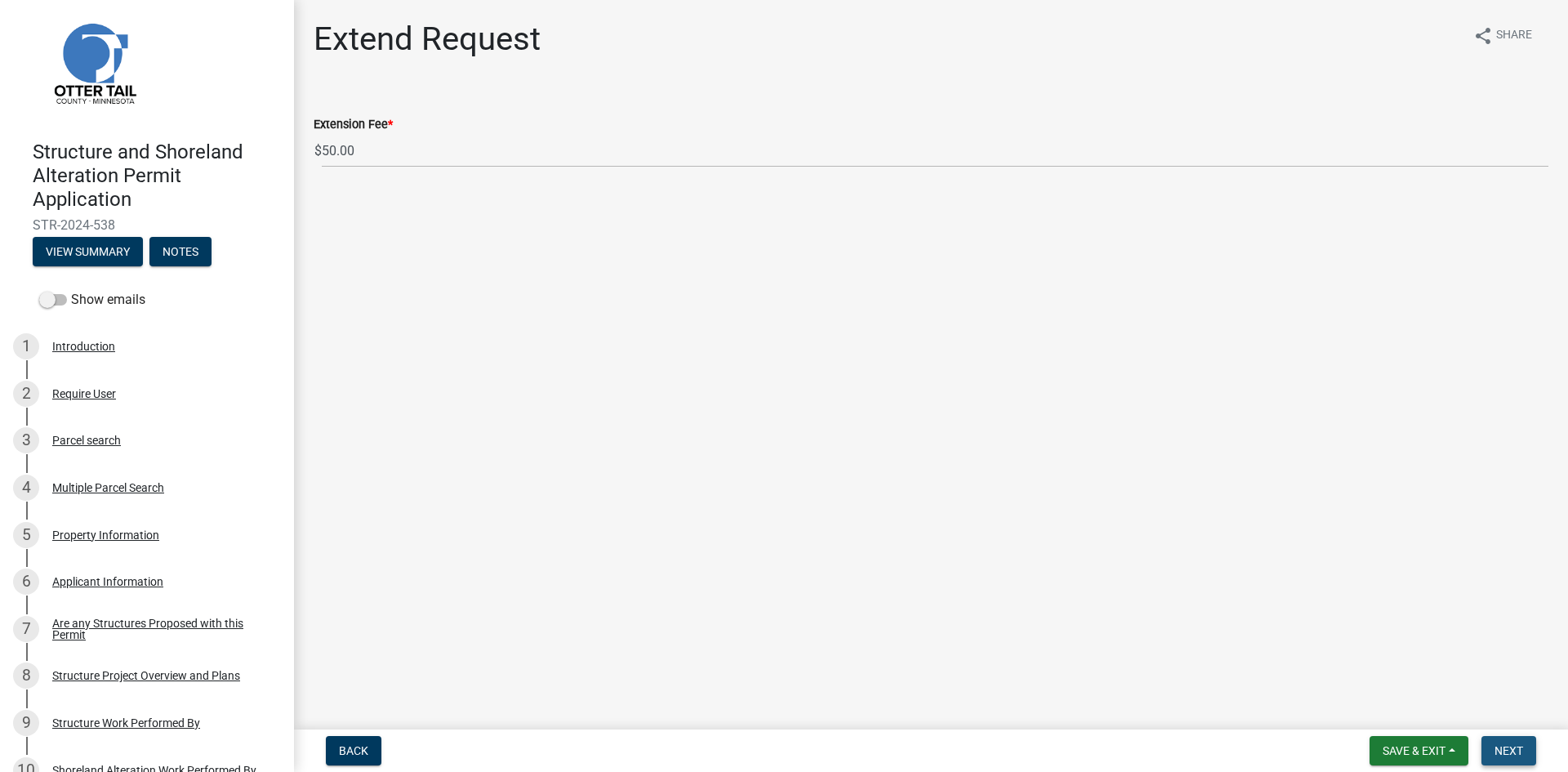
click at [1512, 753] on span "Next" at bounding box center [1508, 750] width 29 height 13
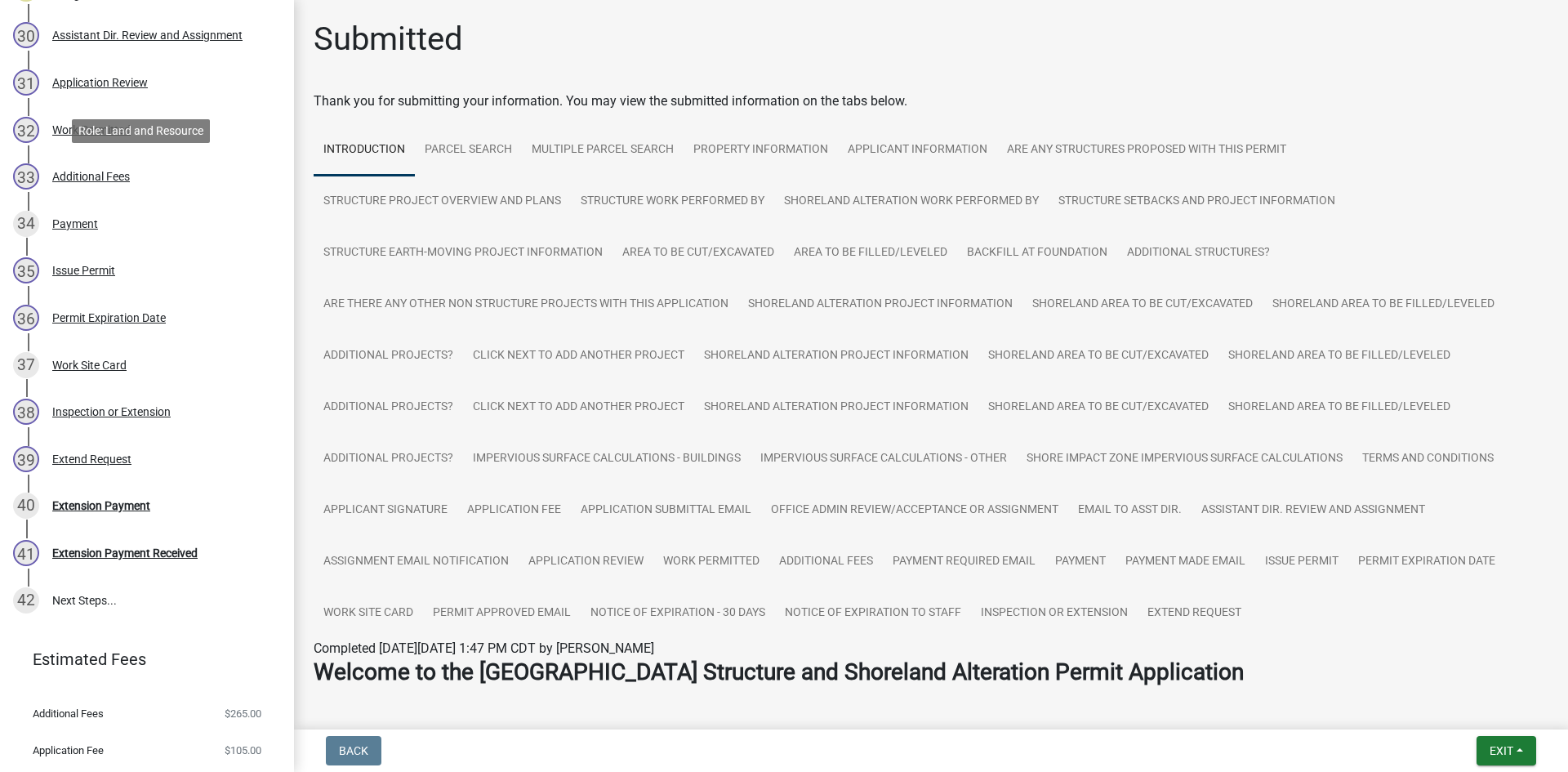
scroll to position [1732, 0]
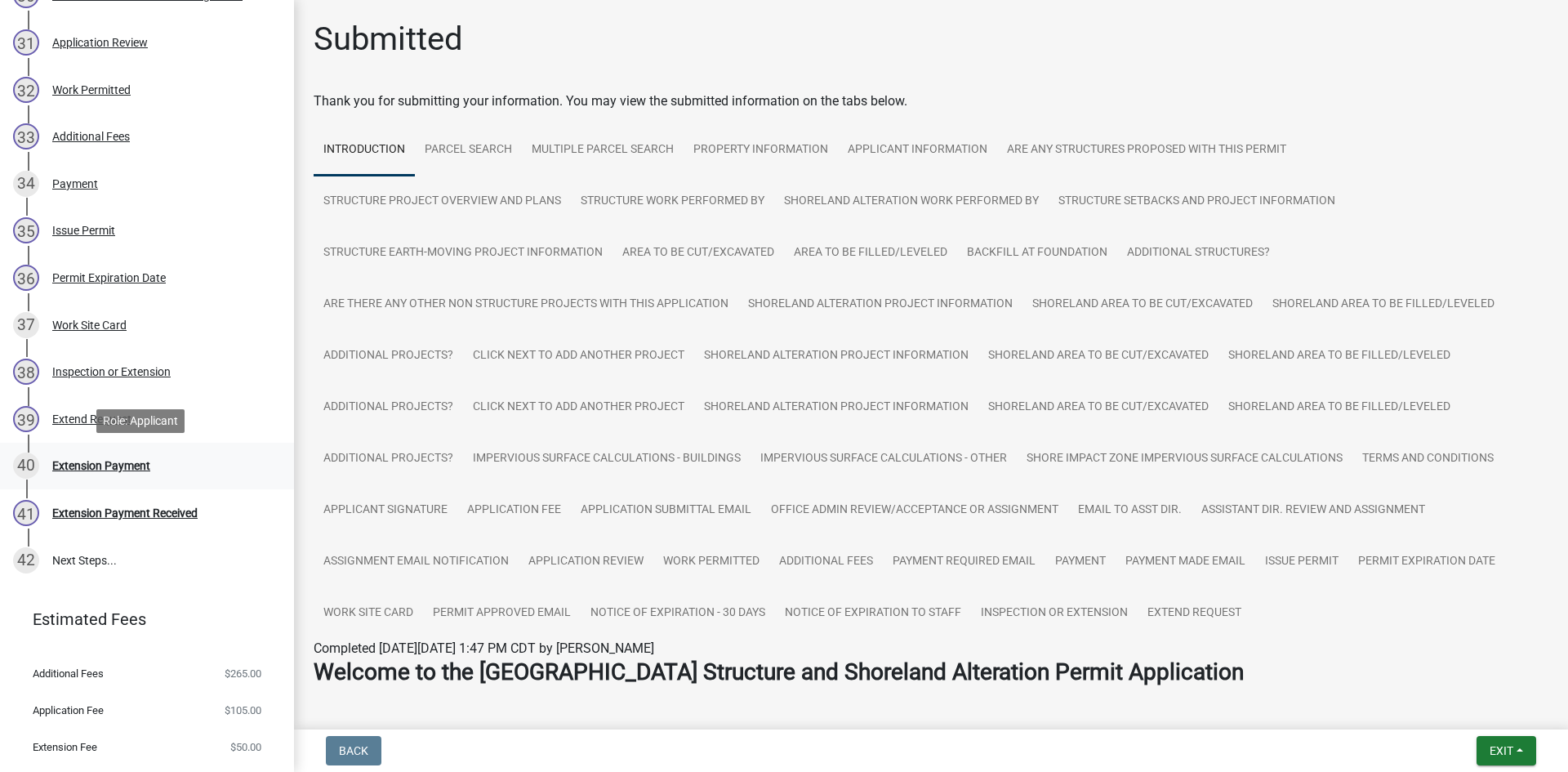
click at [124, 471] on div "Extension Payment" at bounding box center [101, 465] width 98 height 11
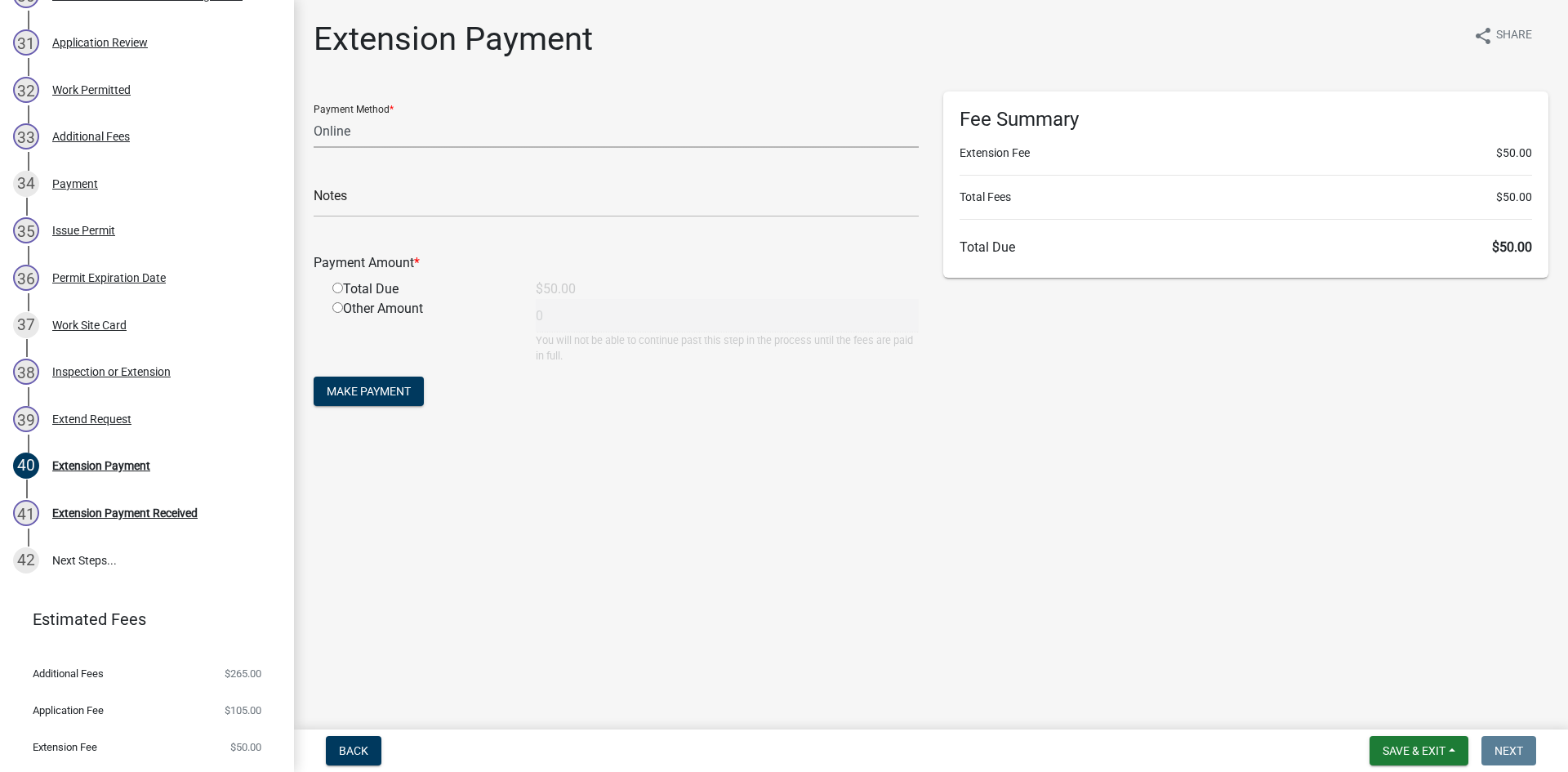
click at [379, 147] on select "Credit Card POS Check Cash Online" at bounding box center [616, 131] width 605 height 34
select select "2: 1"
click at [314, 115] on select "Credit Card POS Check Cash Online" at bounding box center [616, 131] width 605 height 34
click at [387, 294] on div "Total Due" at bounding box center [422, 289] width 203 height 20
click at [339, 289] on input "radio" at bounding box center [337, 288] width 10 height 10
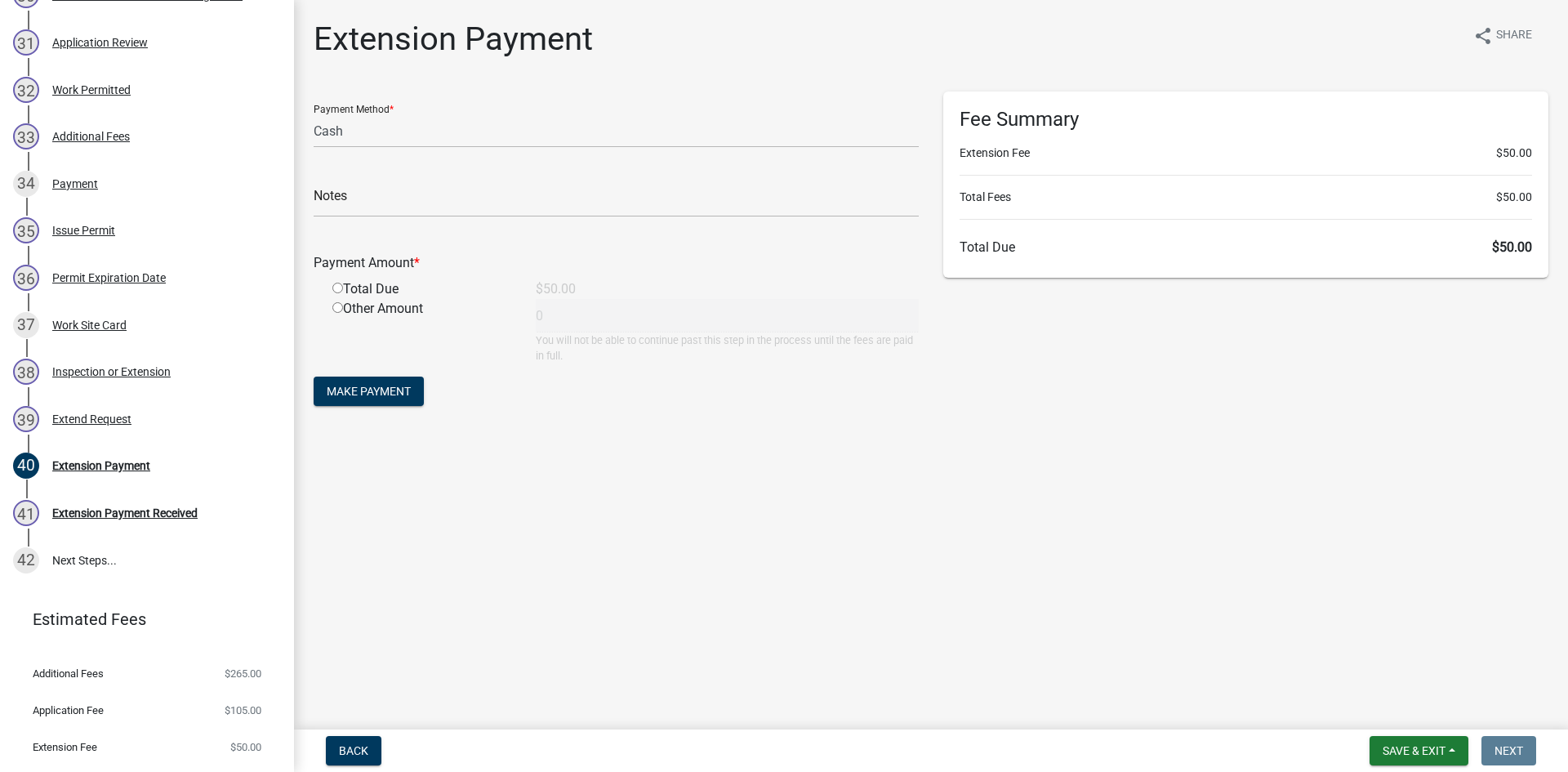
radio input "true"
type input "50"
click at [369, 390] on span "Make Payment" at bounding box center [369, 390] width 84 height 13
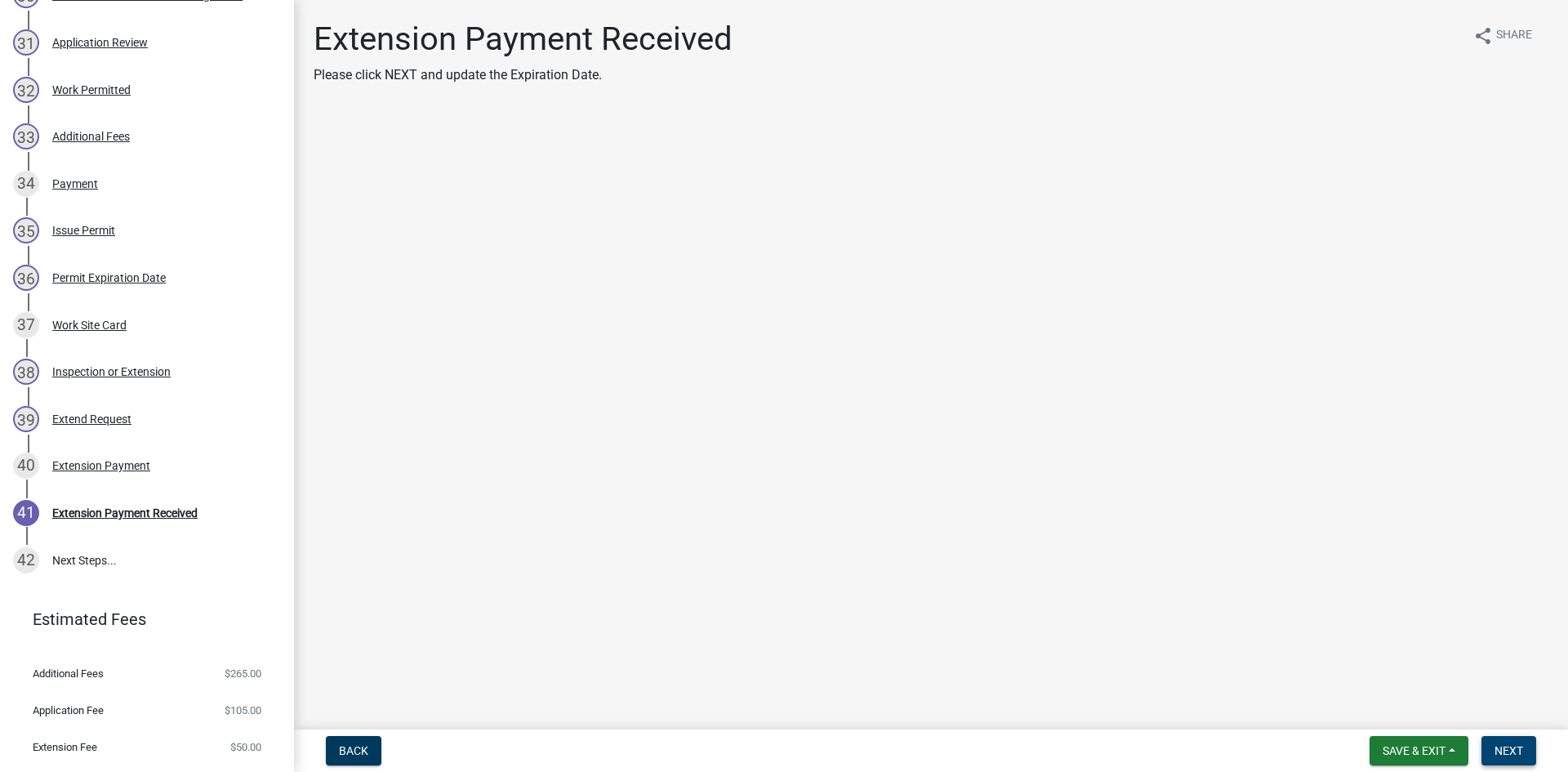
click at [1511, 756] on span "Next" at bounding box center [1508, 750] width 29 height 13
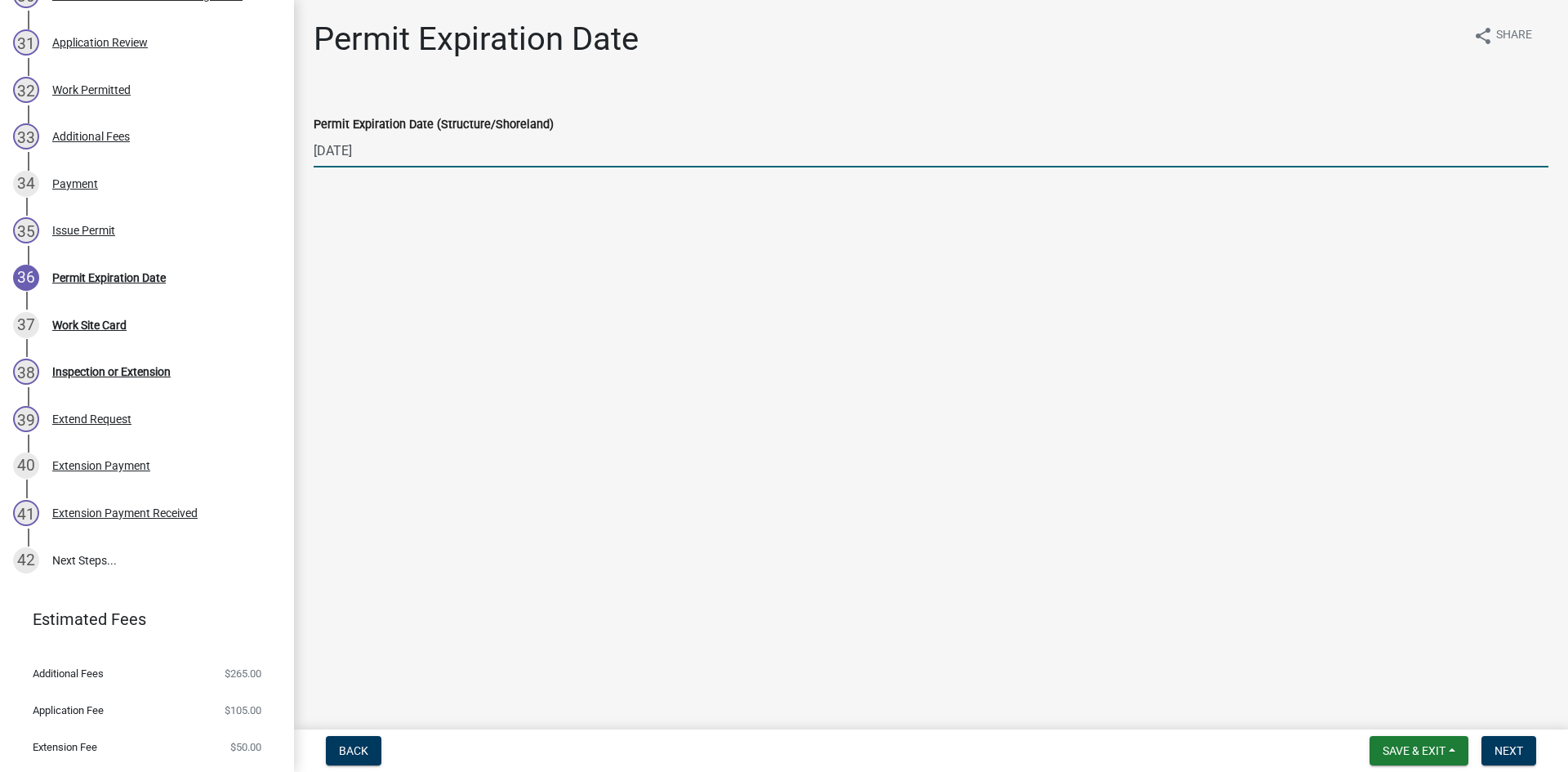
click at [417, 151] on input "[DATE]" at bounding box center [931, 150] width 1234 height 34
type input "[DATE]"
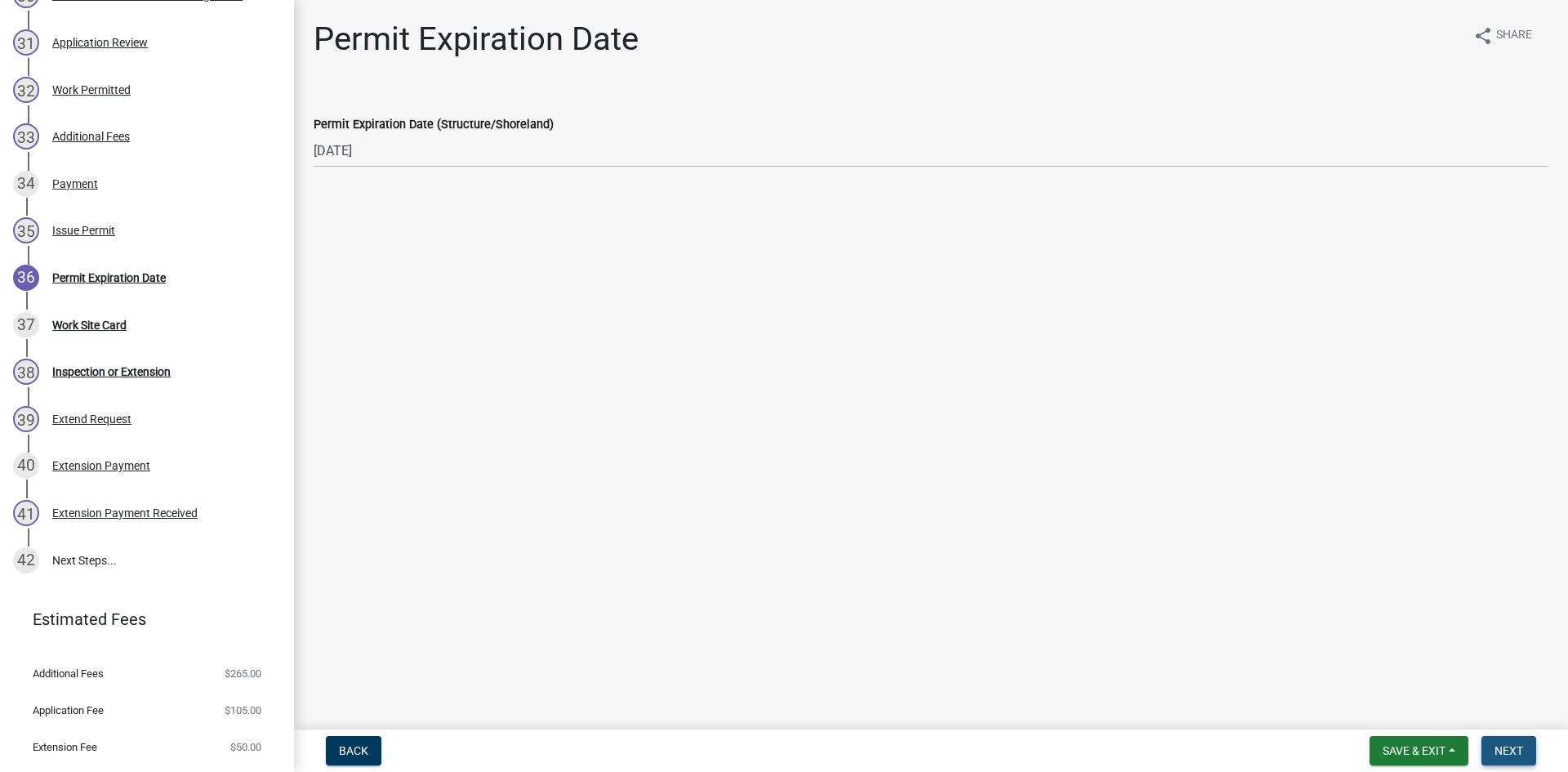
click at [1508, 737] on button "Next" at bounding box center [1508, 750] width 55 height 30
